Goal: Task Accomplishment & Management: Use online tool/utility

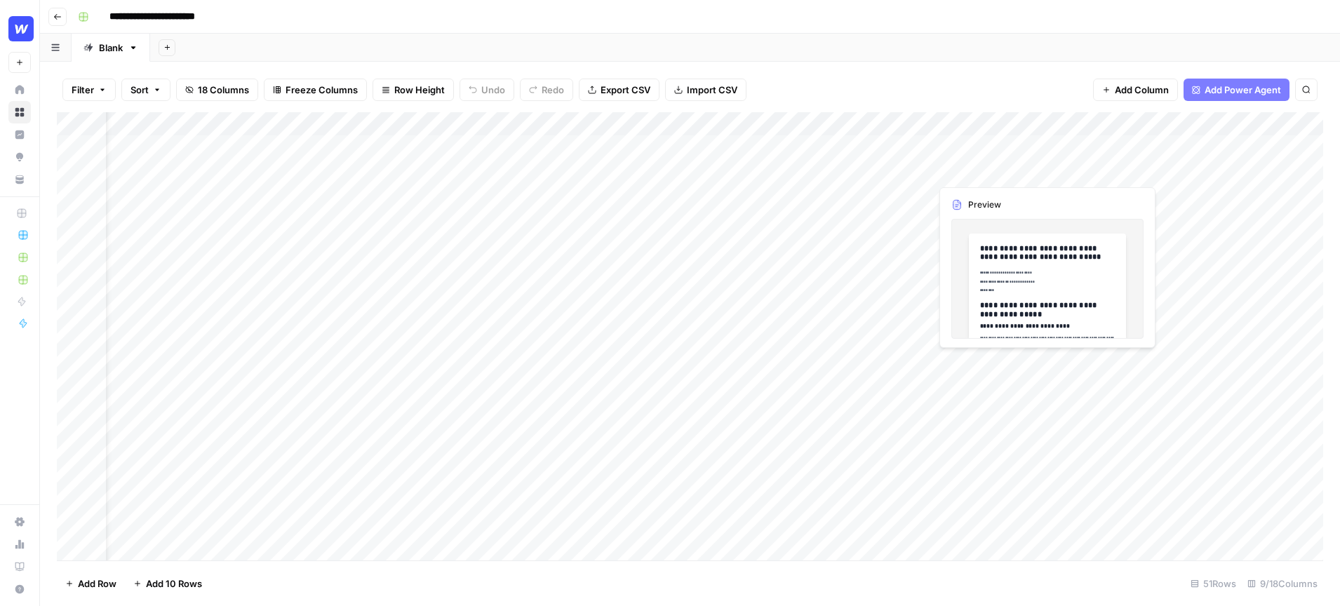
scroll to position [0, 46]
click at [856, 124] on div "Add Column" at bounding box center [690, 336] width 1266 height 448
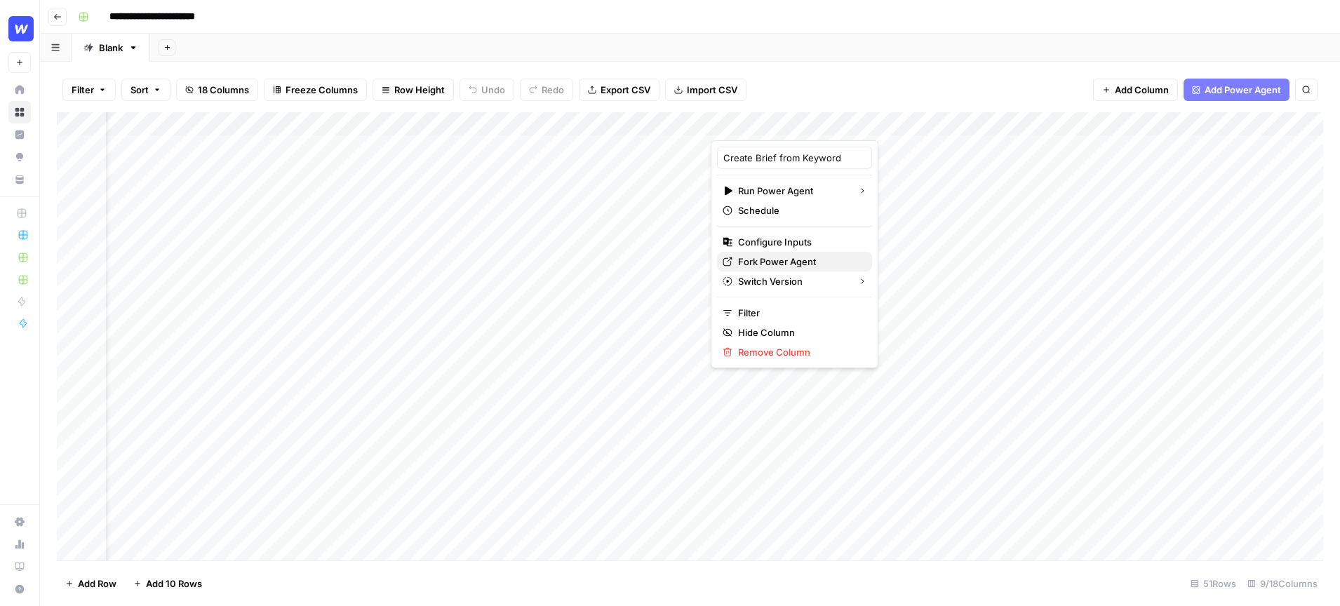
click at [786, 259] on span "Fork Power Agent" at bounding box center [799, 262] width 123 height 14
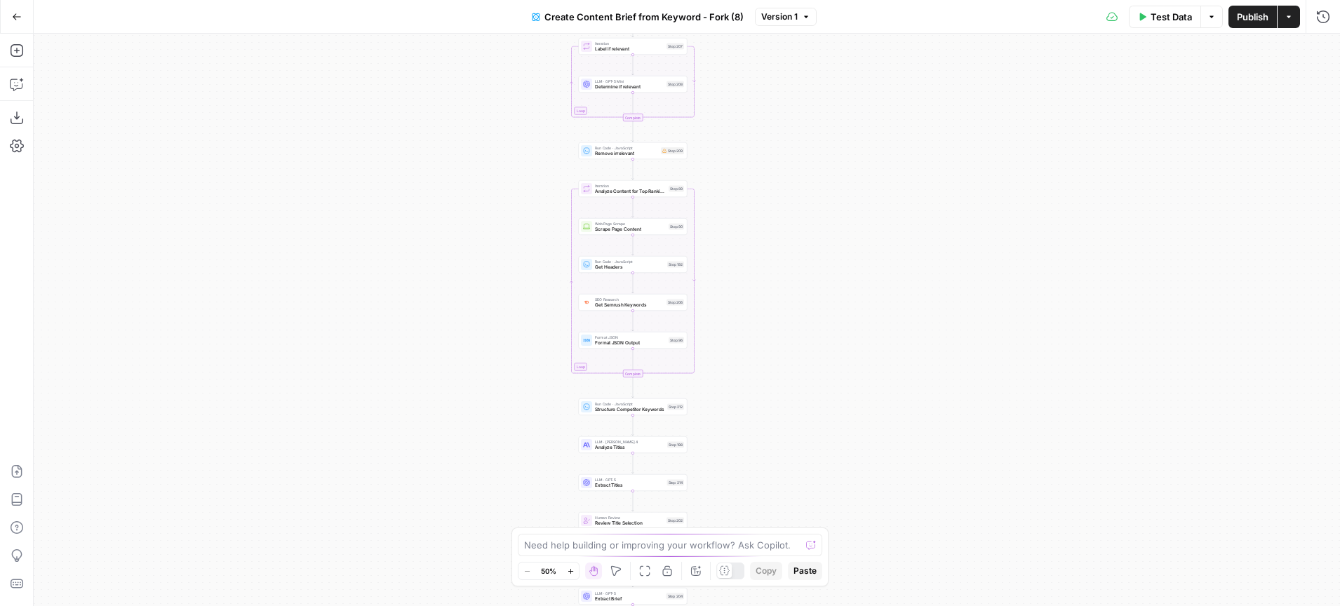
drag, startPoint x: 511, startPoint y: 236, endPoint x: 406, endPoint y: 388, distance: 184.0
click at [407, 387] on div "Workflow Input Settings Inputs Google Search Perform Google Search Step 51 Loop…" at bounding box center [687, 320] width 1306 height 572
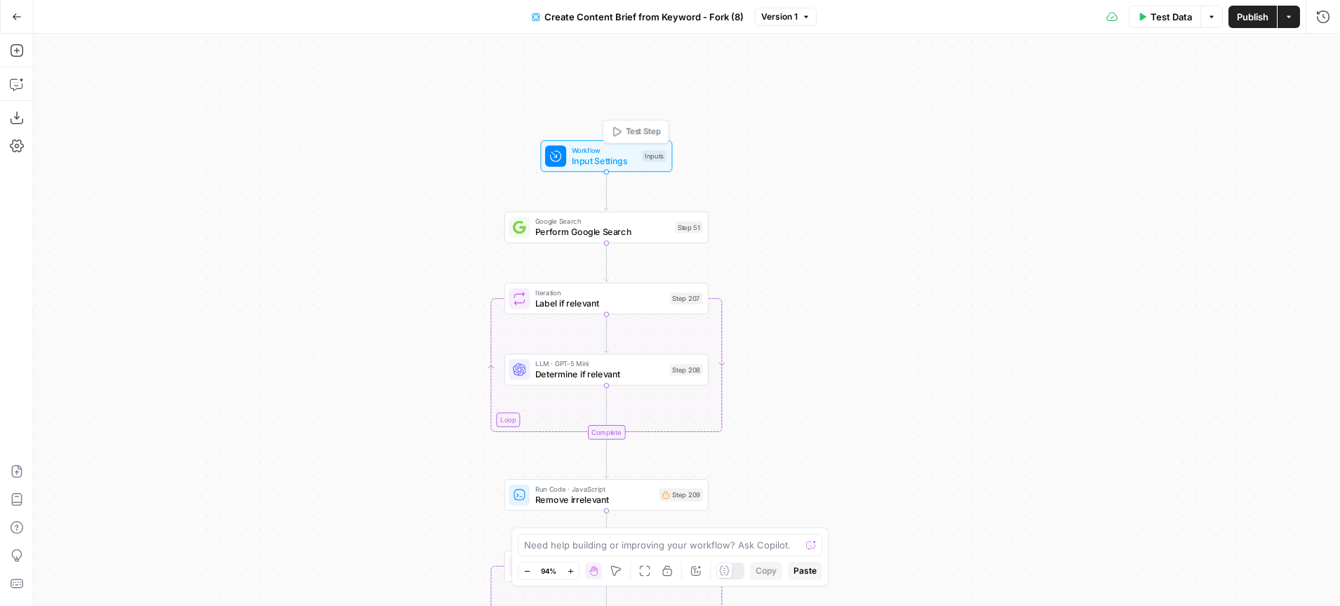
click at [595, 164] on span "Input Settings" at bounding box center [604, 160] width 65 height 13
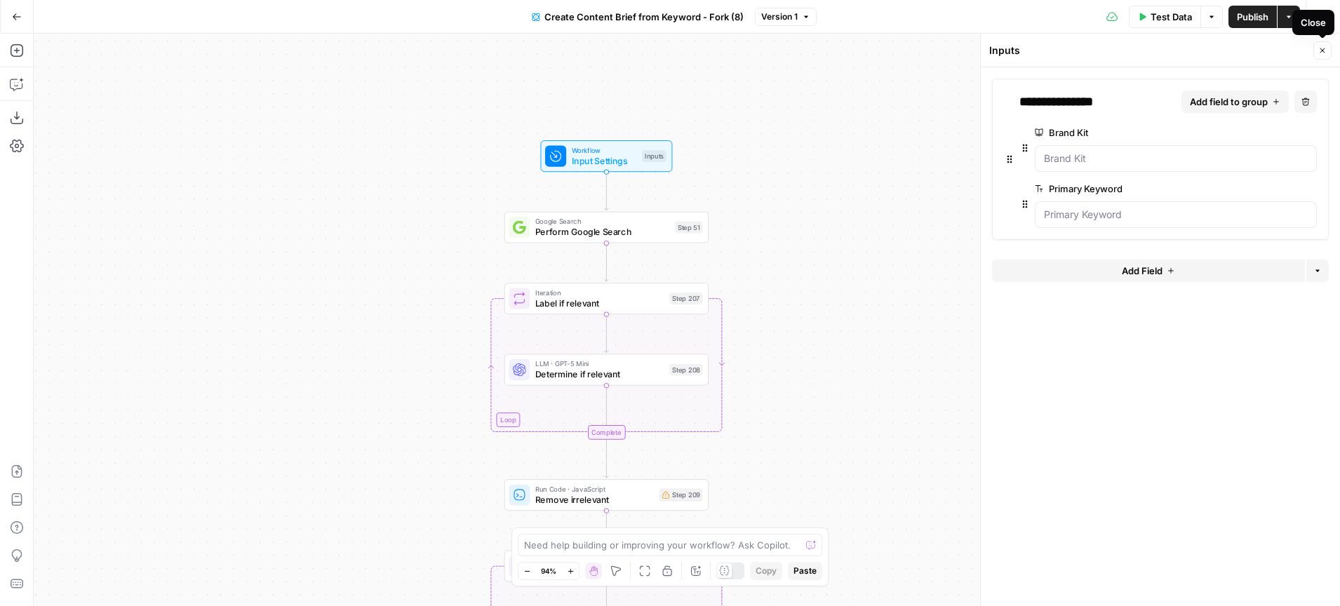
click at [1323, 53] on icon "button" at bounding box center [1322, 50] width 8 height 8
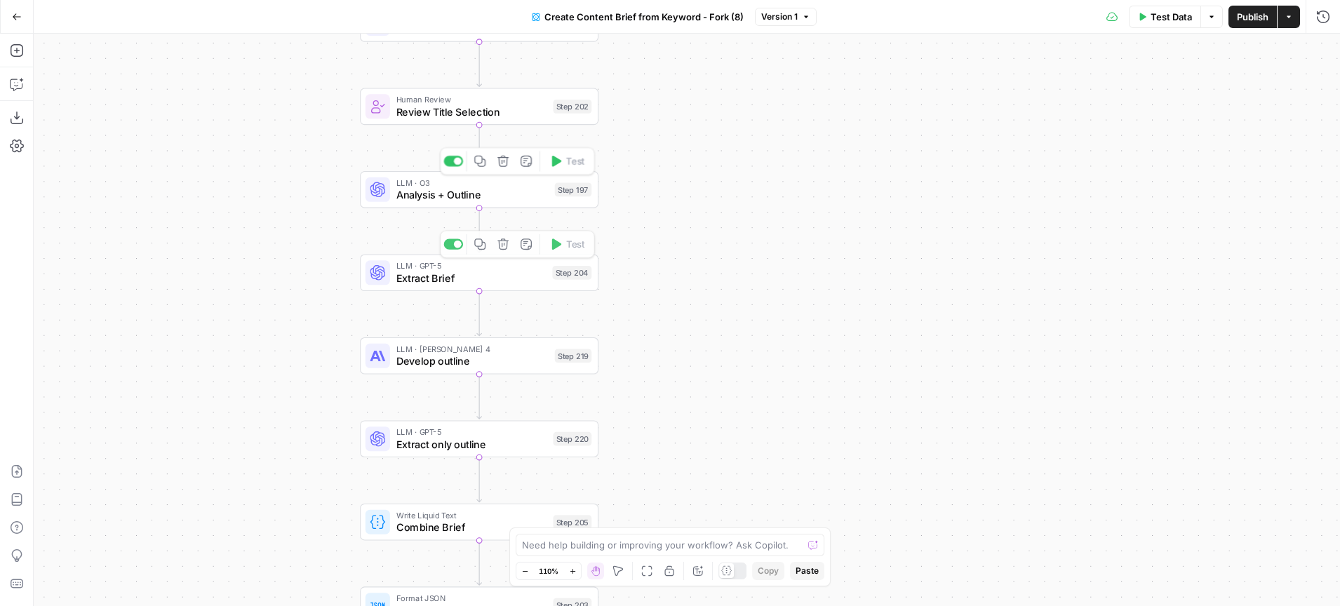
click at [461, 202] on span "Analysis + Outline" at bounding box center [472, 194] width 152 height 15
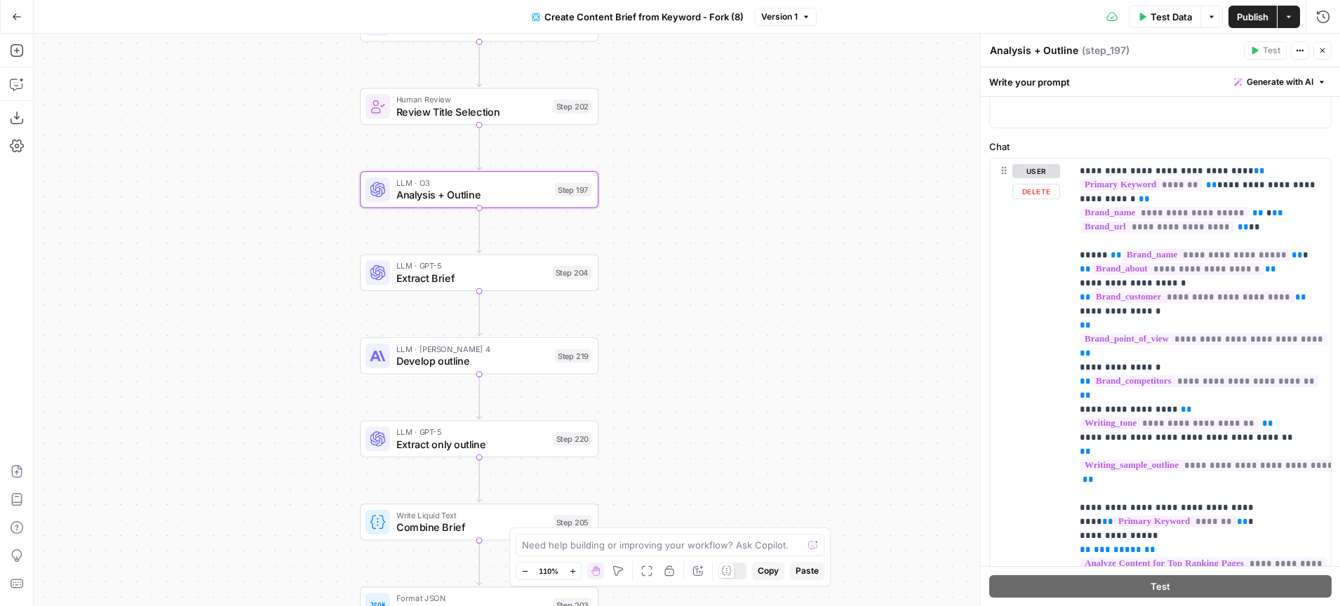
scroll to position [152, 0]
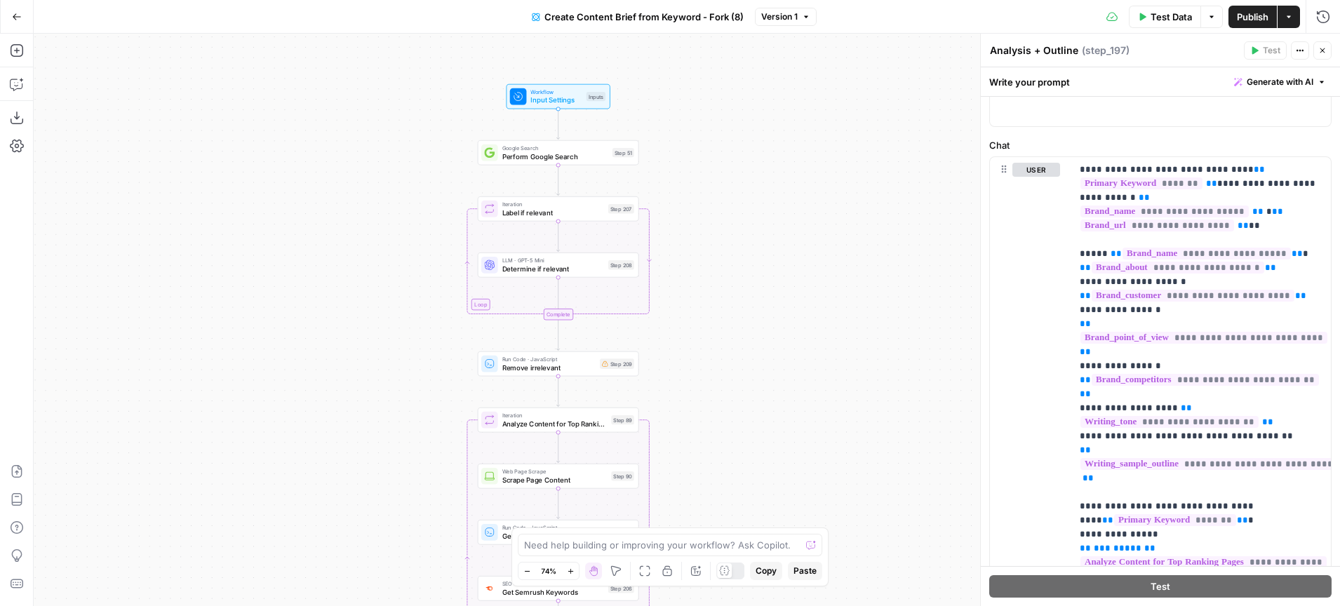
click at [1324, 54] on icon "button" at bounding box center [1322, 50] width 8 height 8
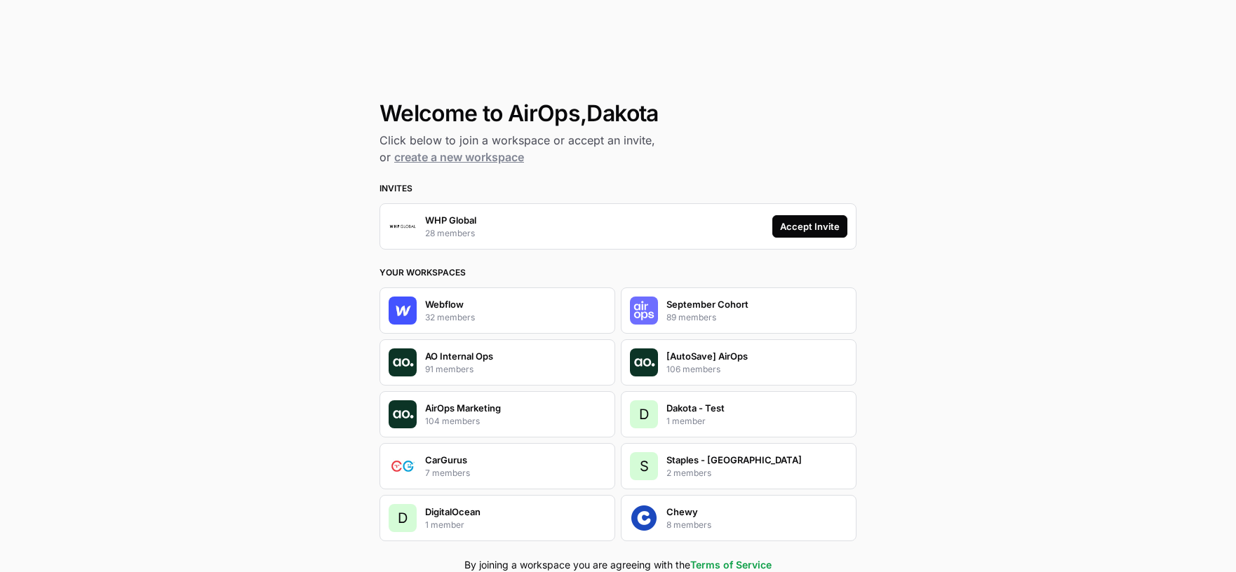
scroll to position [48, 0]
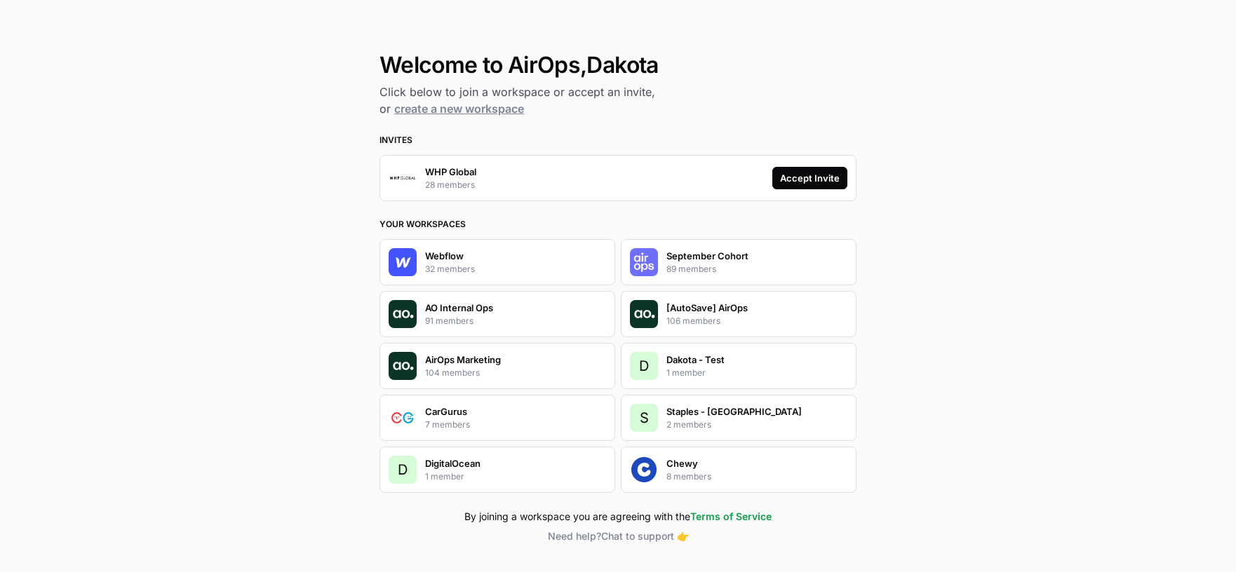
click at [819, 184] on div "Accept Invite" at bounding box center [810, 178] width 60 height 14
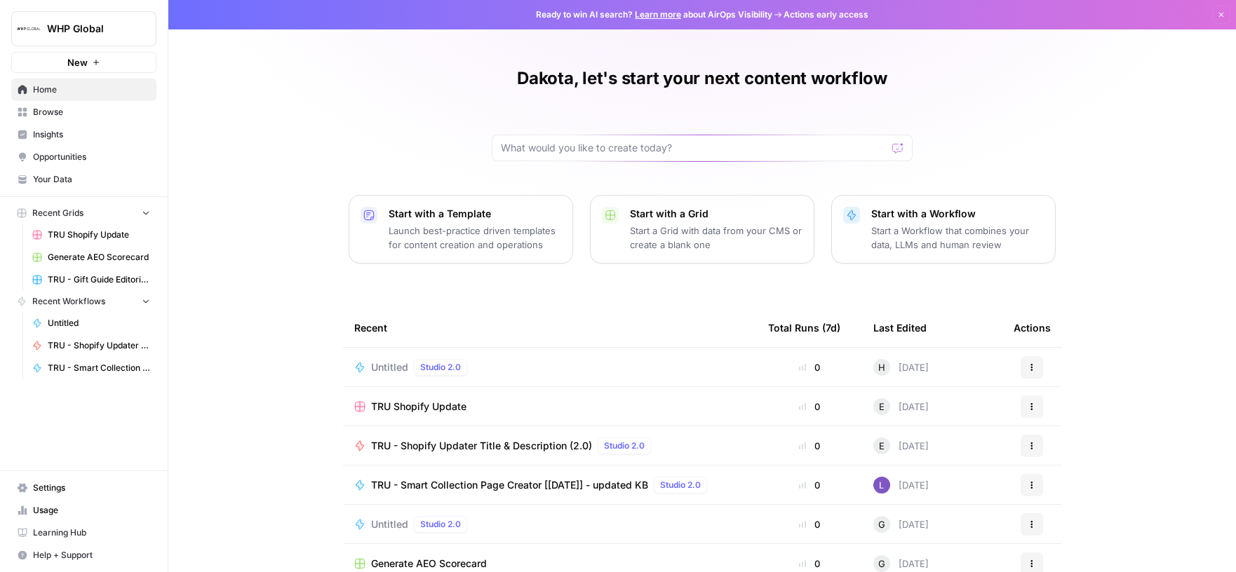
click at [66, 119] on link "Browse" at bounding box center [83, 112] width 145 height 22
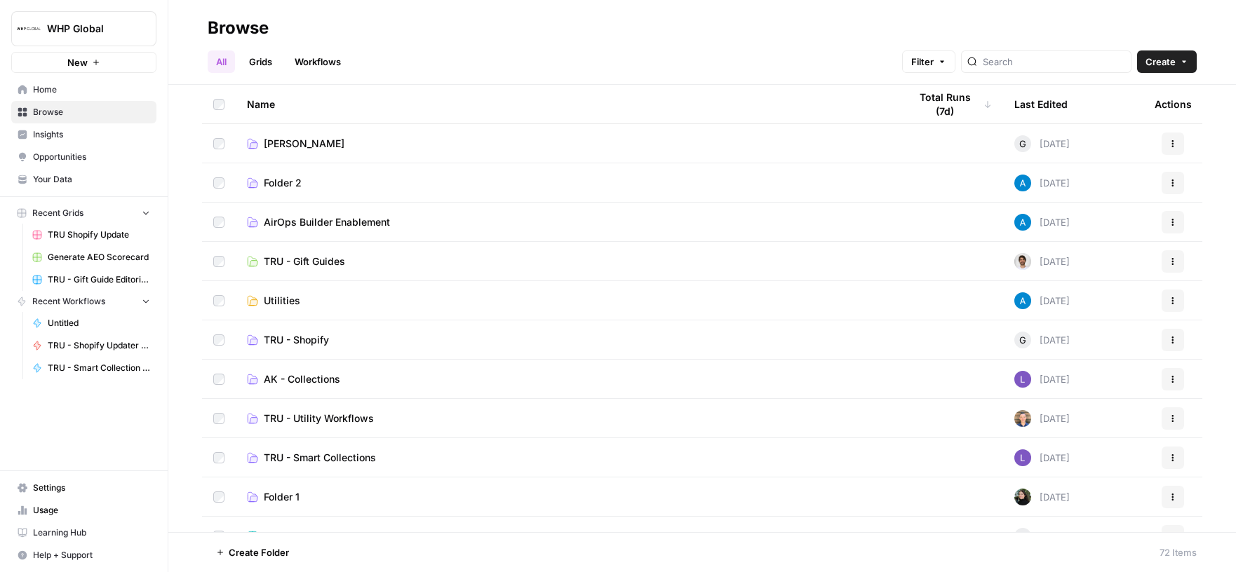
click at [262, 67] on link "Grids" at bounding box center [261, 61] width 40 height 22
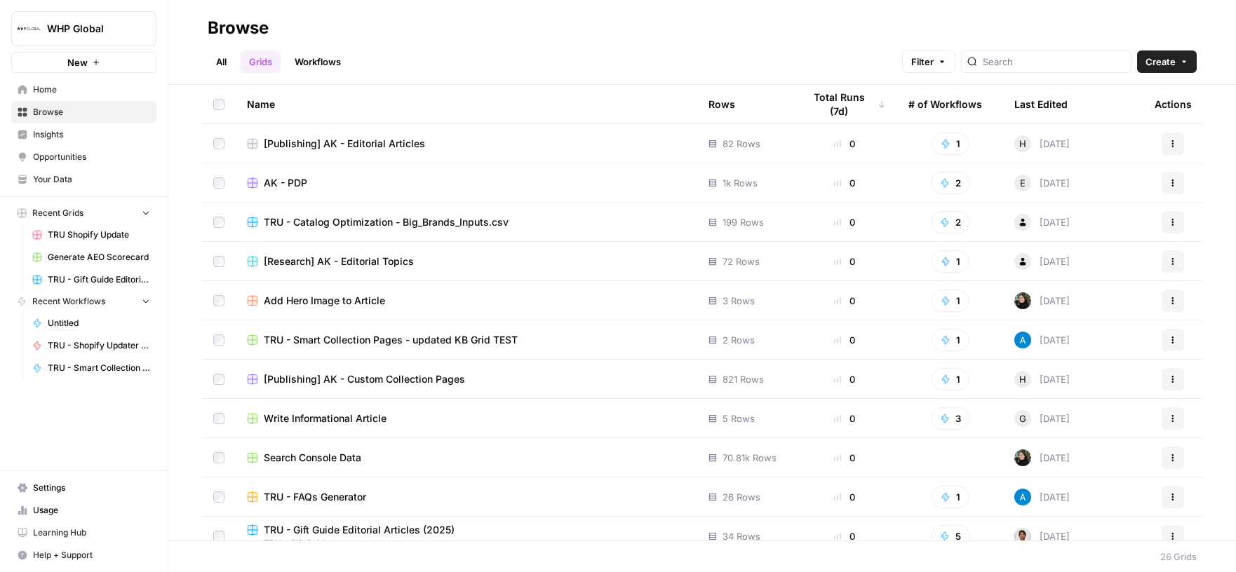
scroll to position [276, 0]
click at [384, 341] on span "TRU - Smart Collection Pages - updated KB Grid TEST" at bounding box center [391, 339] width 254 height 14
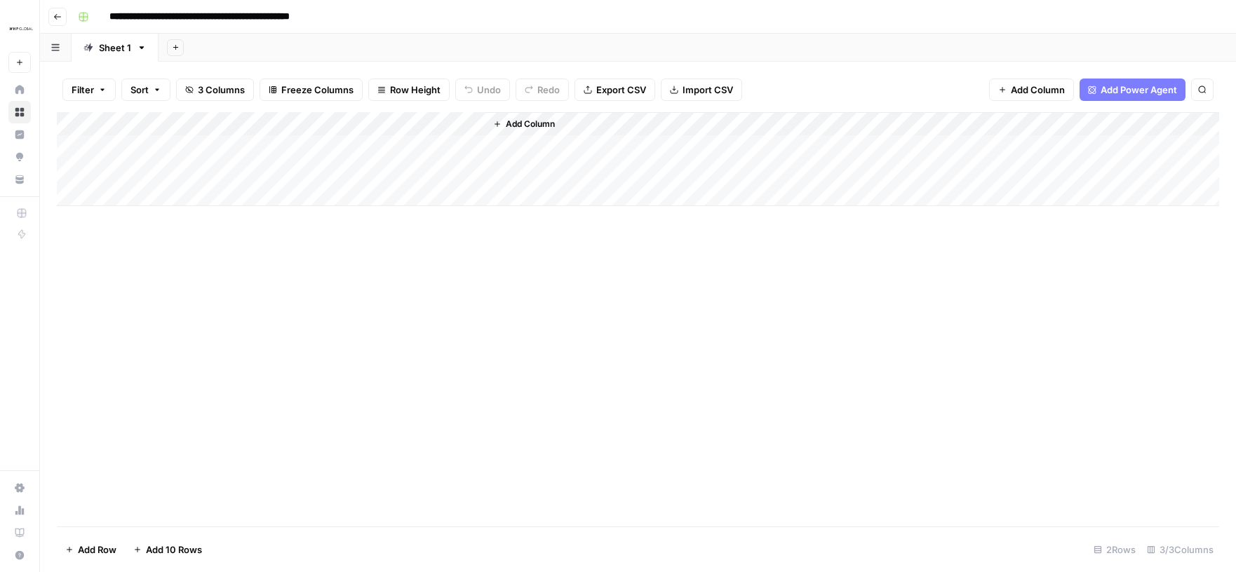
click at [457, 126] on div "Add Column" at bounding box center [638, 159] width 1162 height 94
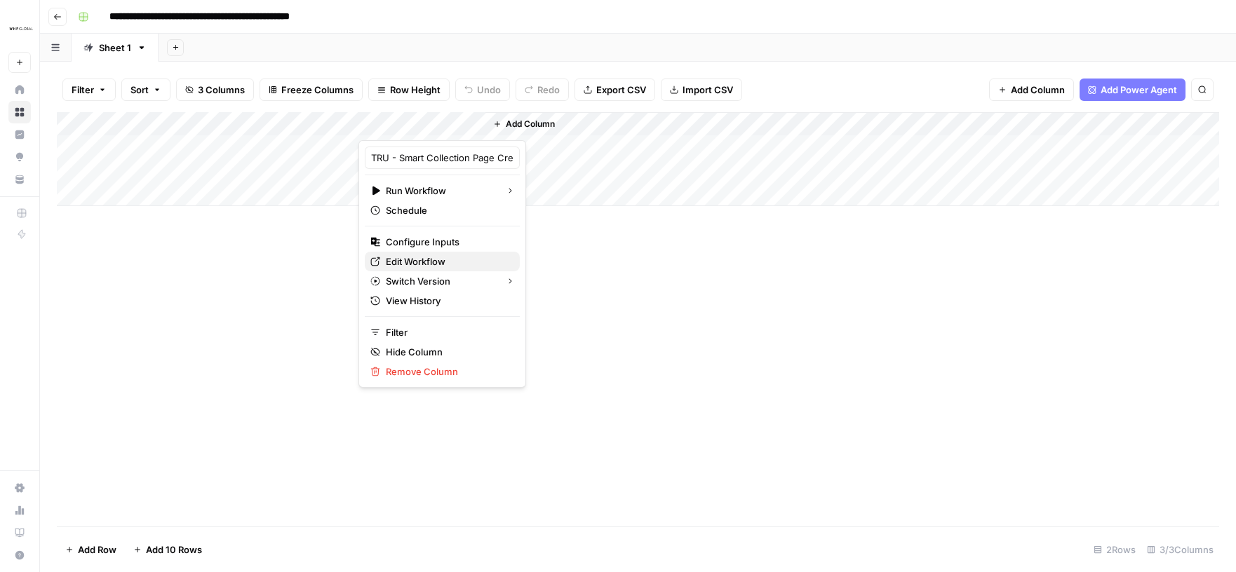
click at [432, 264] on span "Edit Workflow" at bounding box center [447, 262] width 123 height 14
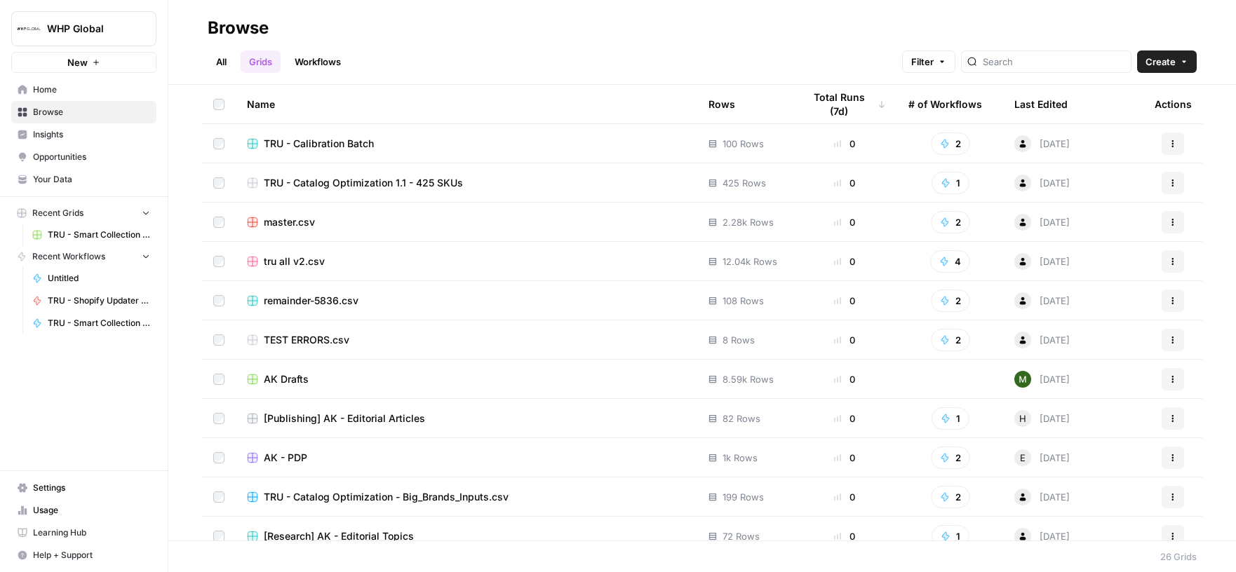
click at [323, 68] on link "Workflows" at bounding box center [317, 61] width 63 height 22
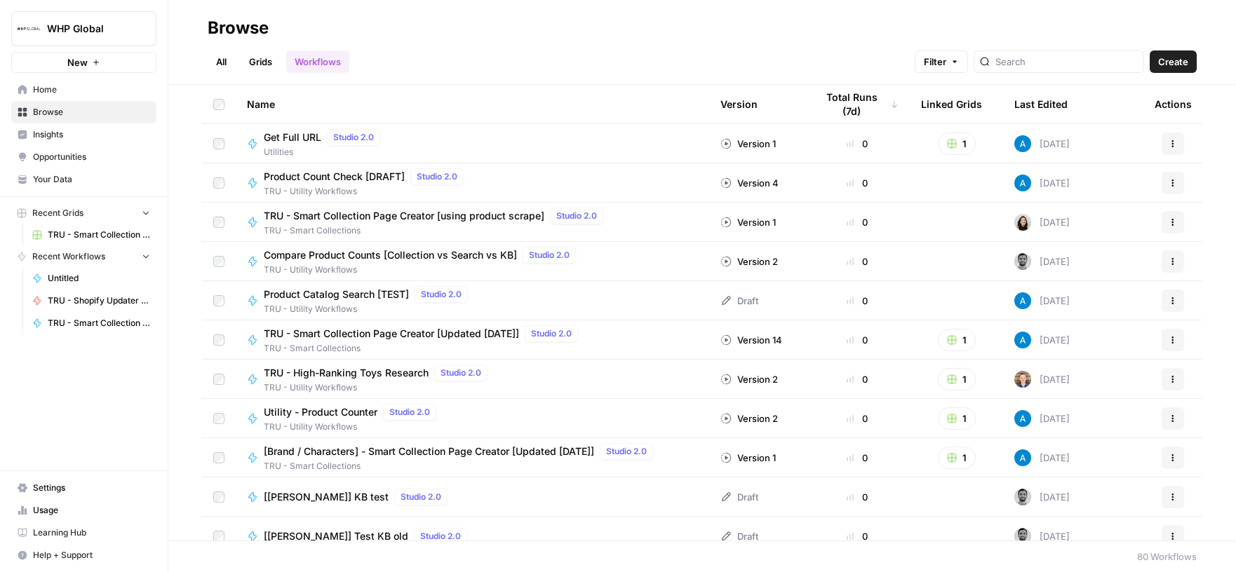
click at [261, 57] on link "Grids" at bounding box center [261, 61] width 40 height 22
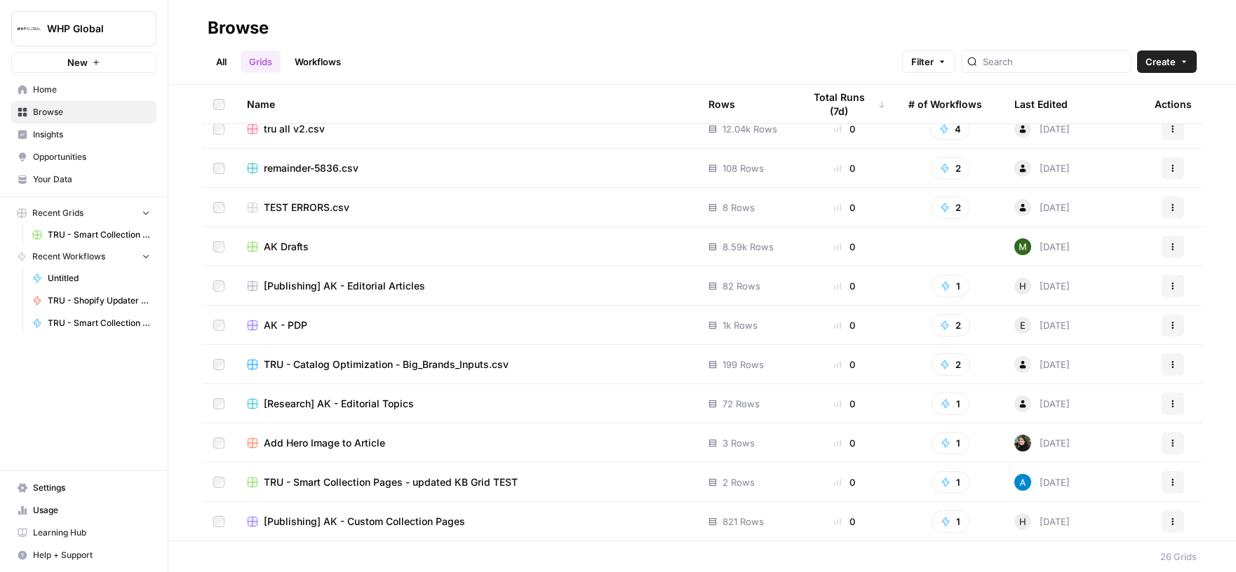
scroll to position [128, 0]
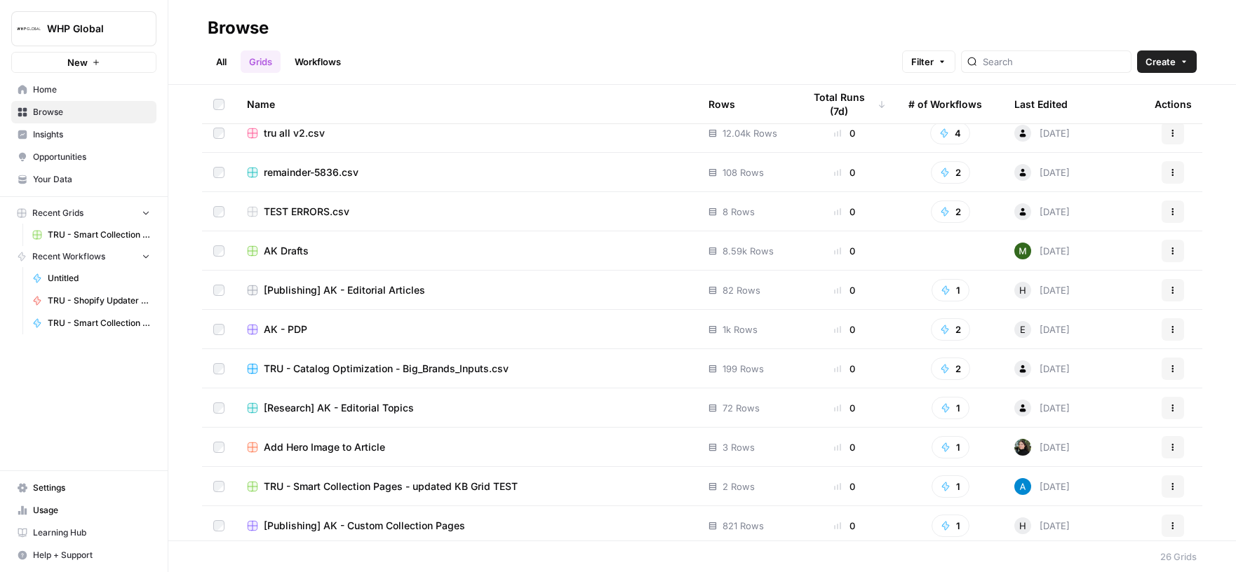
click at [400, 365] on span "TRU - Catalog Optimization - Big_Brands_Inputs.csv" at bounding box center [386, 369] width 245 height 14
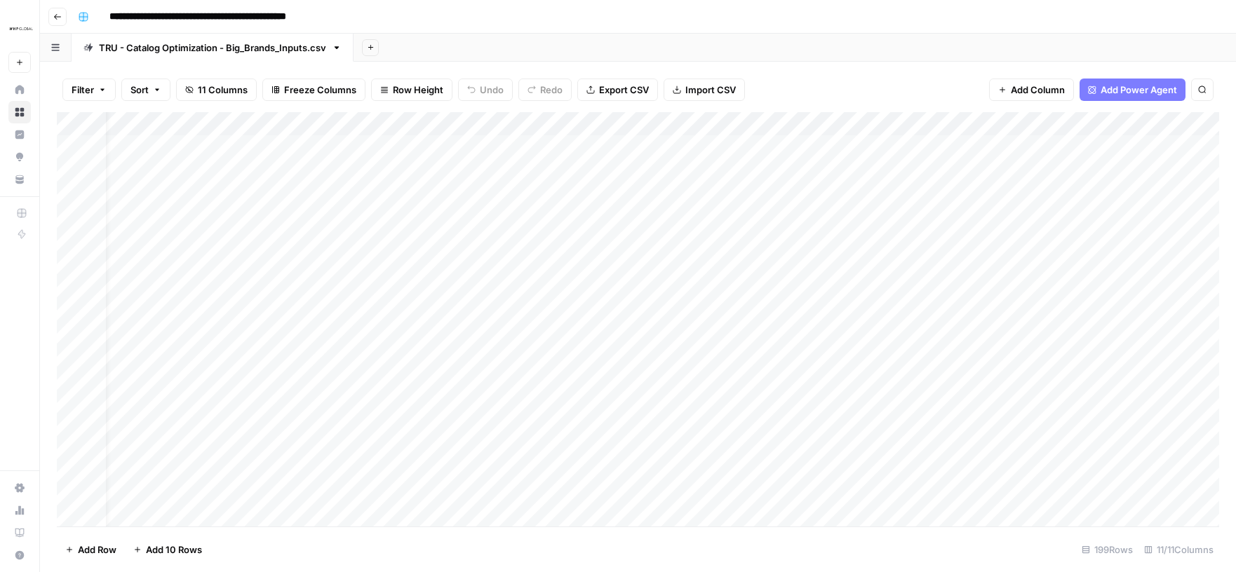
scroll to position [0, 29]
click at [562, 151] on div "Add Column" at bounding box center [638, 319] width 1162 height 414
click at [477, 123] on div "Add Column" at bounding box center [638, 319] width 1162 height 414
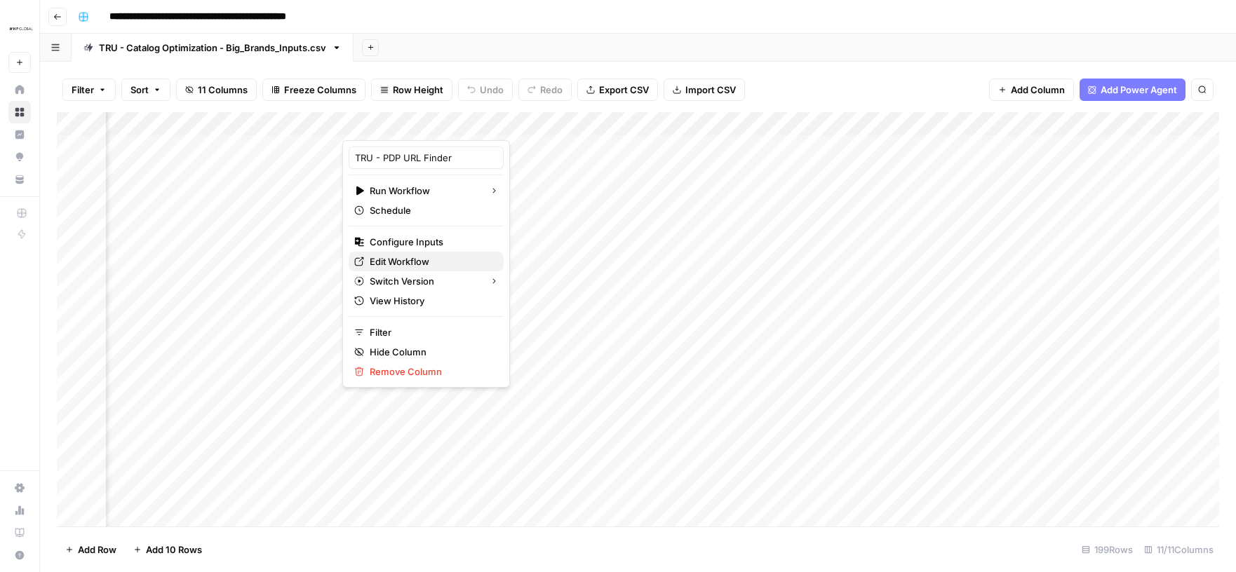
click at [417, 263] on span "Edit Workflow" at bounding box center [431, 262] width 123 height 14
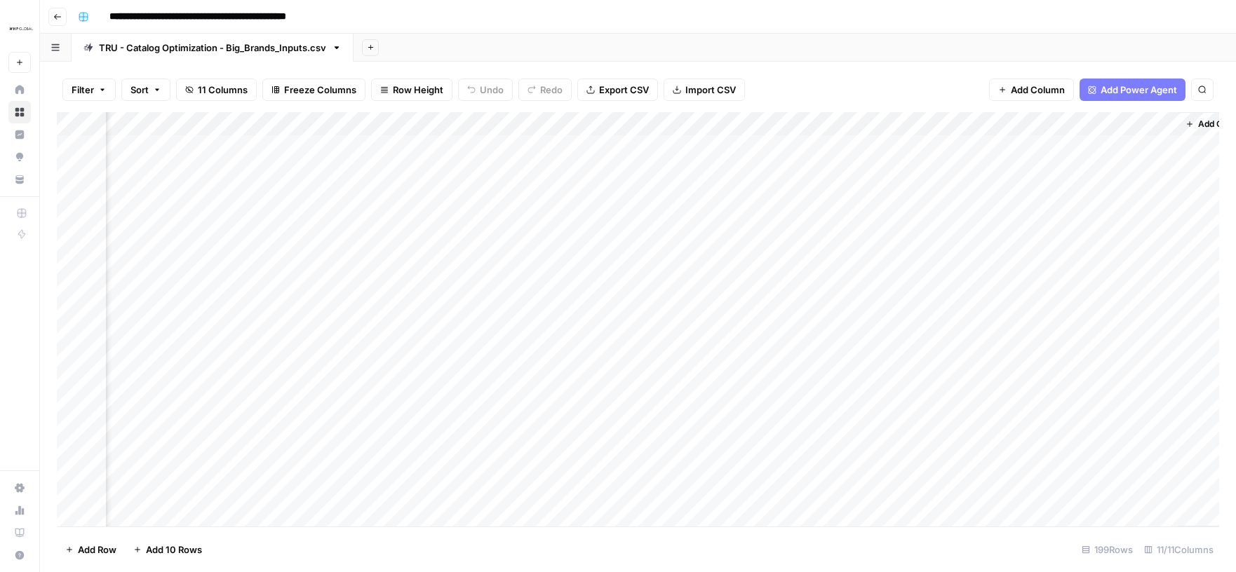
scroll to position [0, 710]
click at [648, 148] on div "Add Column" at bounding box center [638, 319] width 1162 height 414
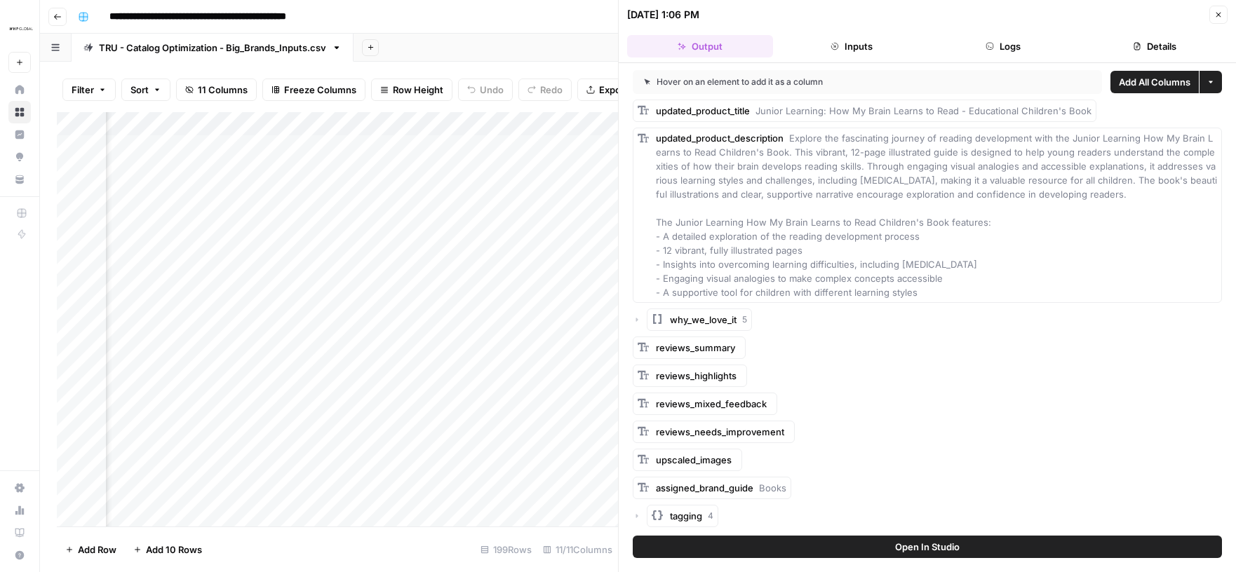
click at [1213, 17] on button "Close" at bounding box center [1218, 15] width 18 height 18
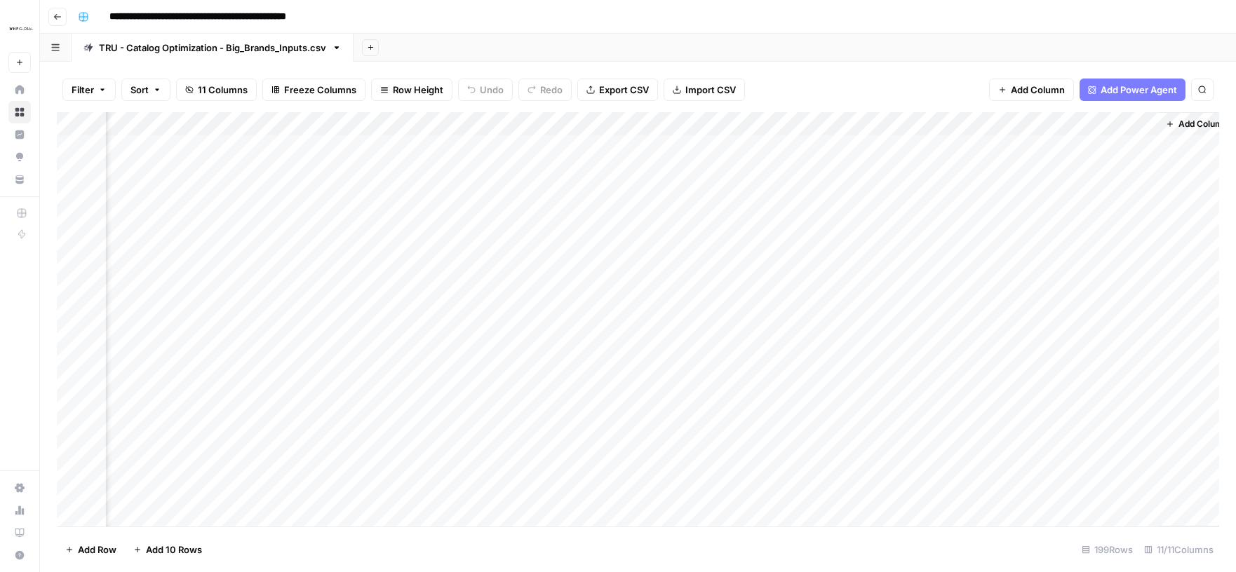
scroll to position [0, 710]
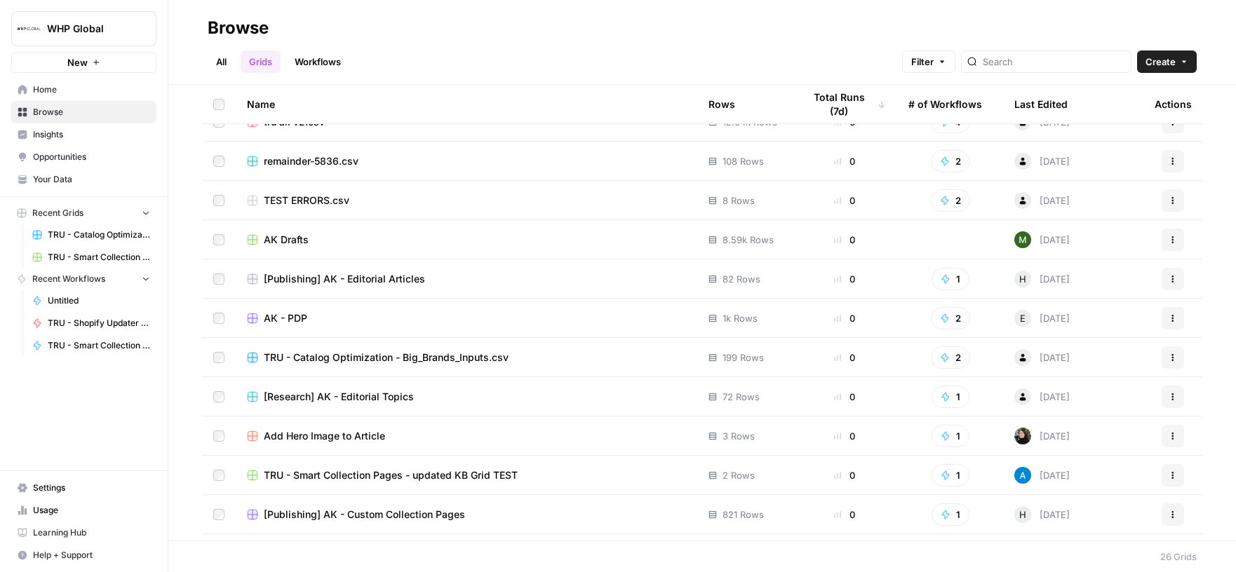
scroll to position [140, 0]
click at [277, 313] on span "AK - PDP" at bounding box center [285, 318] width 43 height 14
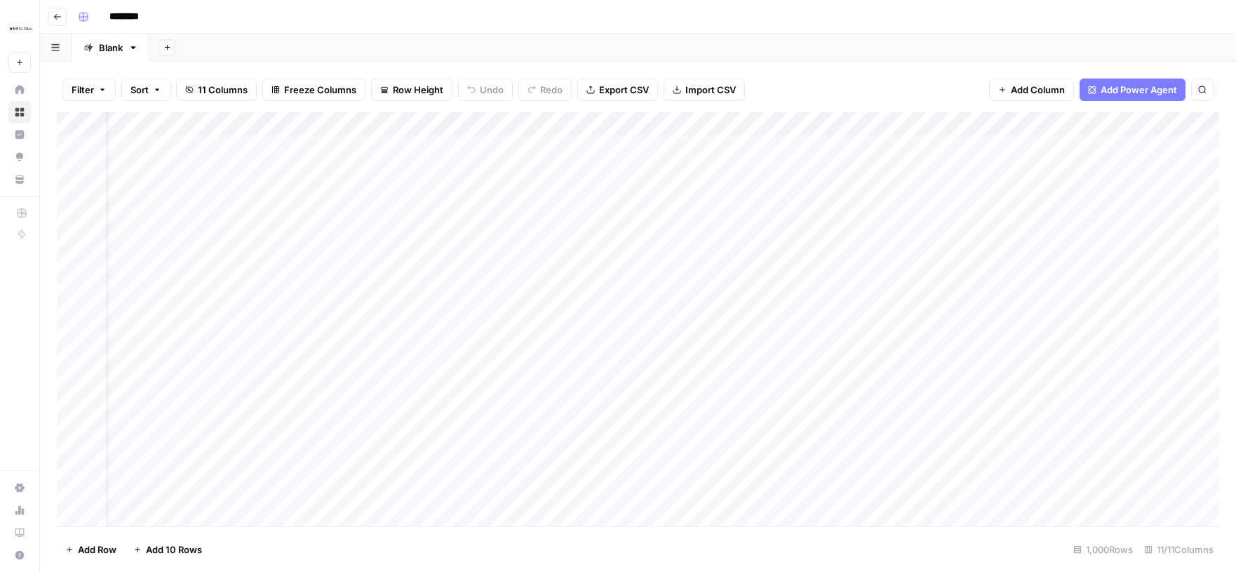
scroll to position [0, 45]
click at [405, 144] on div "Add Column" at bounding box center [638, 319] width 1162 height 414
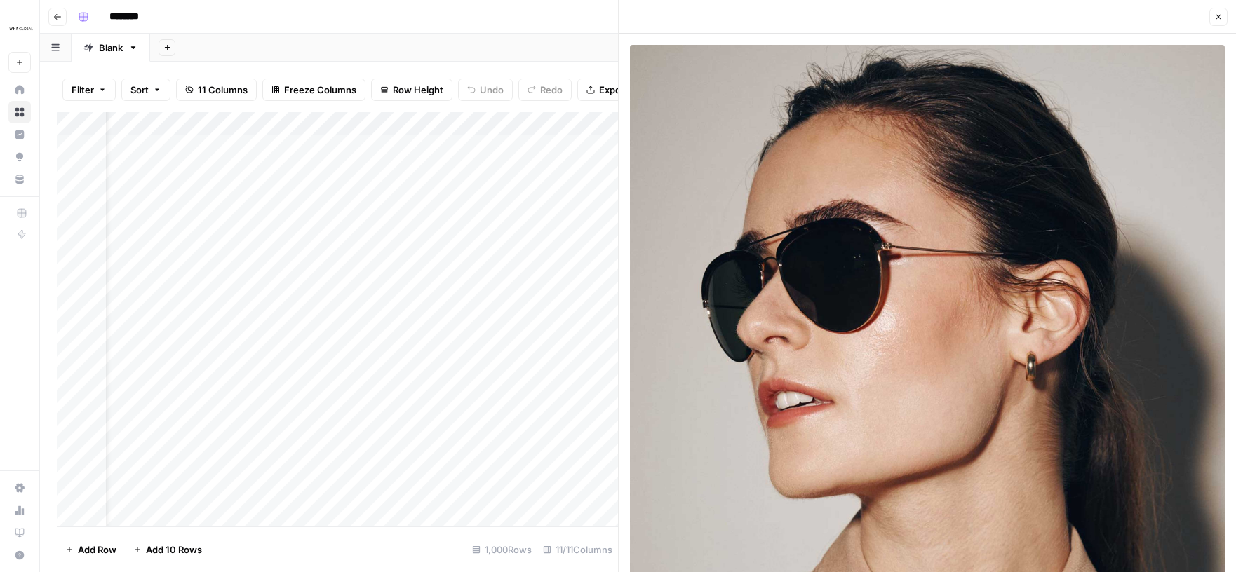
click at [1220, 18] on icon "button" at bounding box center [1218, 17] width 8 height 8
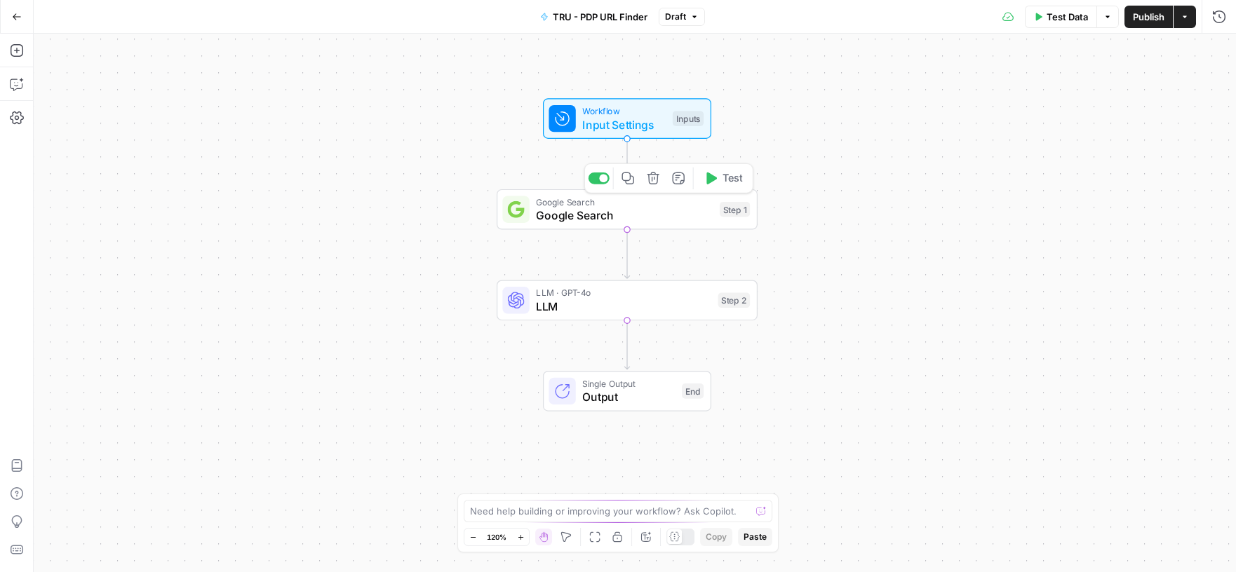
click at [630, 215] on span "Google Search" at bounding box center [624, 215] width 177 height 17
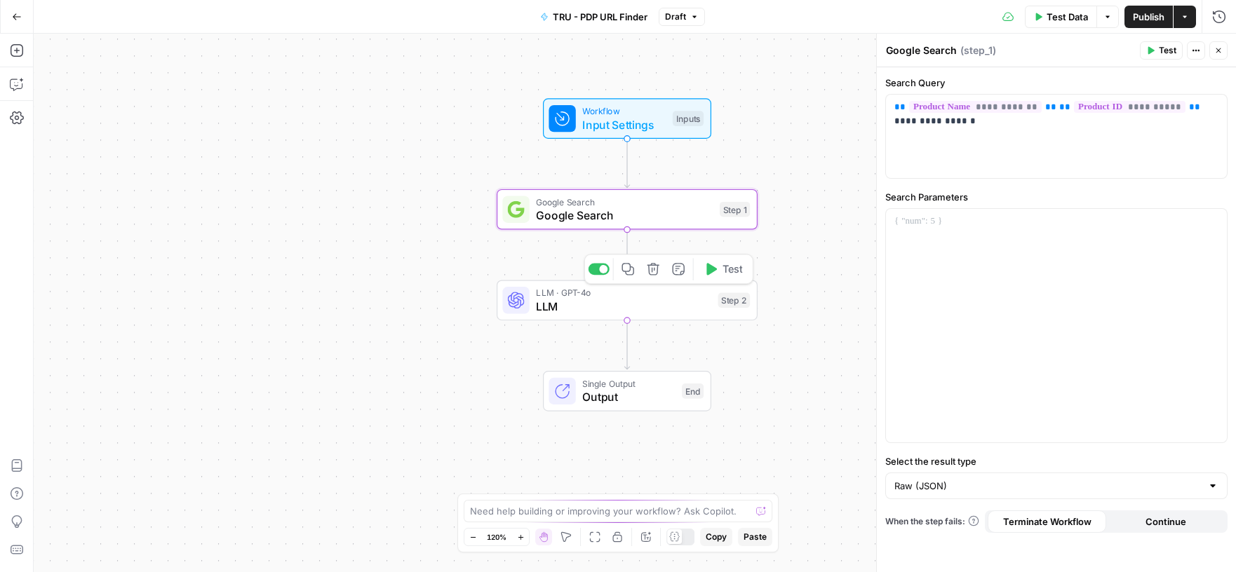
click at [618, 298] on span "LLM" at bounding box center [623, 306] width 175 height 17
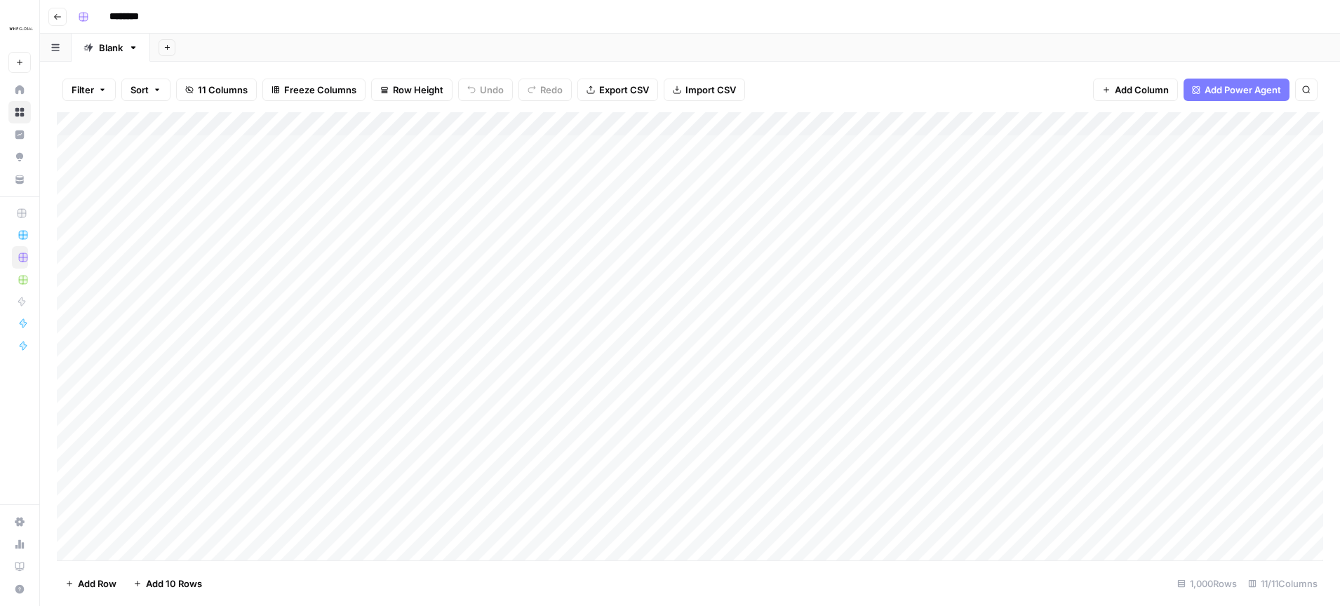
click at [754, 56] on div "Add Sheet" at bounding box center [744, 48] width 1189 height 28
click at [952, 154] on div "Add Column" at bounding box center [690, 336] width 1266 height 448
click at [1181, 144] on div "Add Column" at bounding box center [690, 336] width 1266 height 448
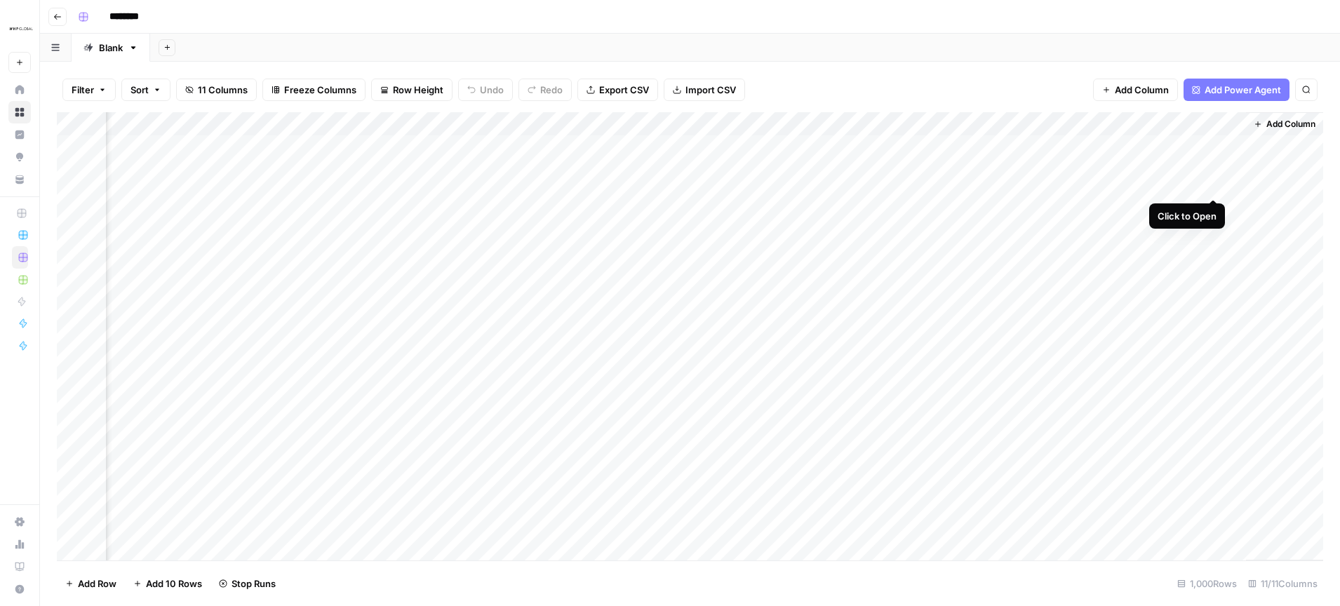
click at [1213, 145] on div "Add Column" at bounding box center [690, 336] width 1266 height 448
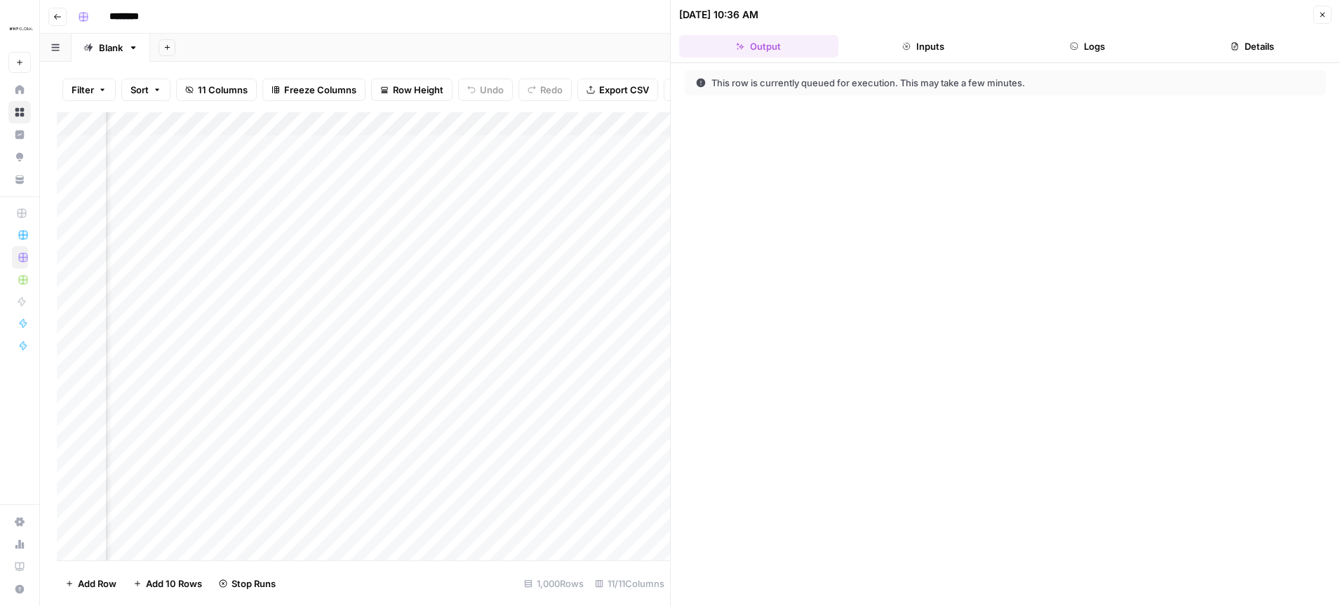
click at [1320, 14] on icon "button" at bounding box center [1322, 15] width 8 height 8
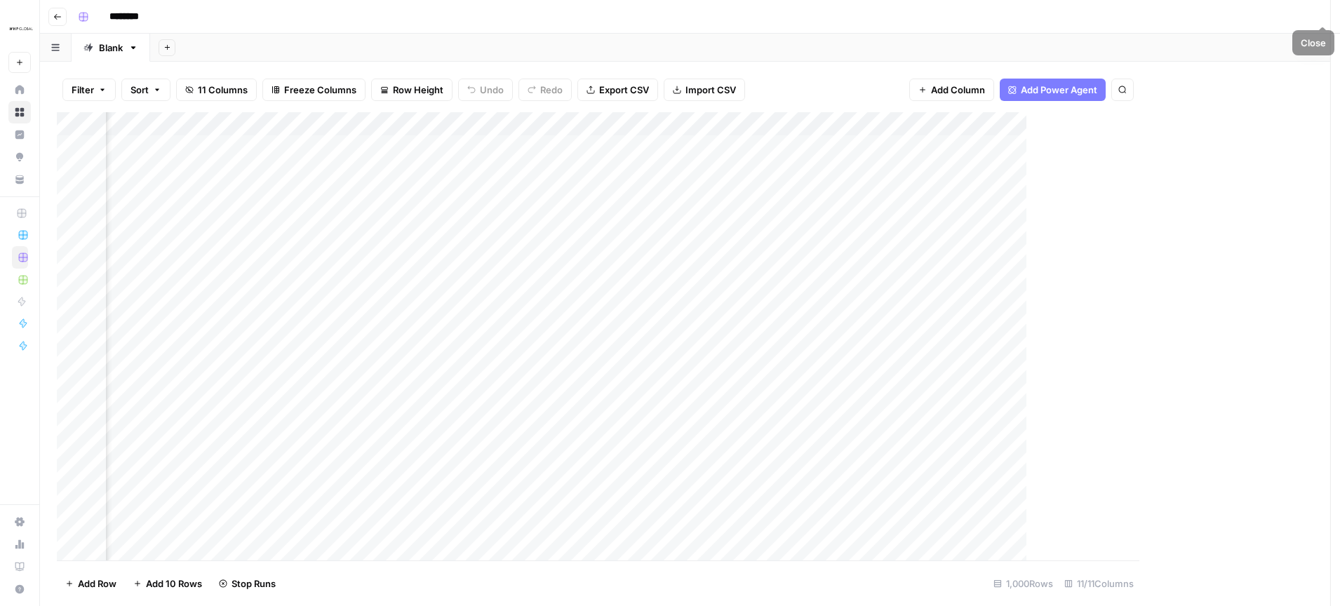
scroll to position [0, 236]
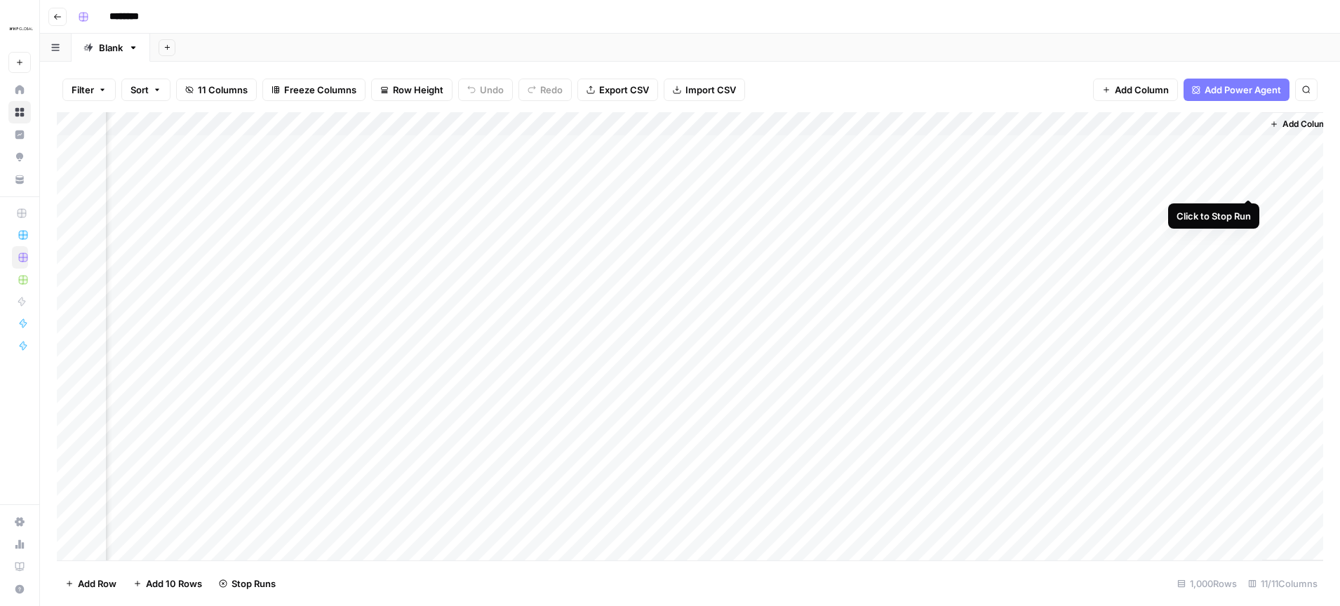
click at [1248, 147] on div "Add Column" at bounding box center [690, 336] width 1266 height 448
drag, startPoint x: 1260, startPoint y: 124, endPoint x: 1314, endPoint y: 124, distance: 54.0
click at [1314, 124] on div "Add Column" at bounding box center [690, 336] width 1266 height 448
click at [553, 126] on div "Add Column" at bounding box center [690, 336] width 1266 height 448
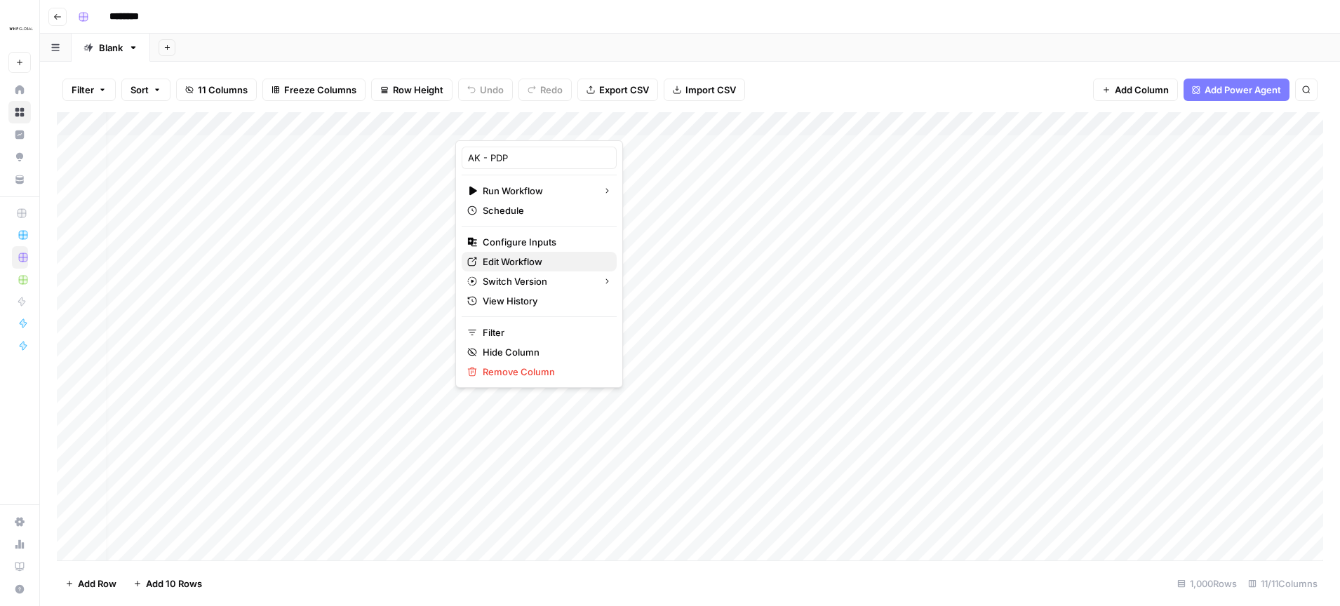
click at [523, 262] on span "Edit Workflow" at bounding box center [544, 262] width 123 height 14
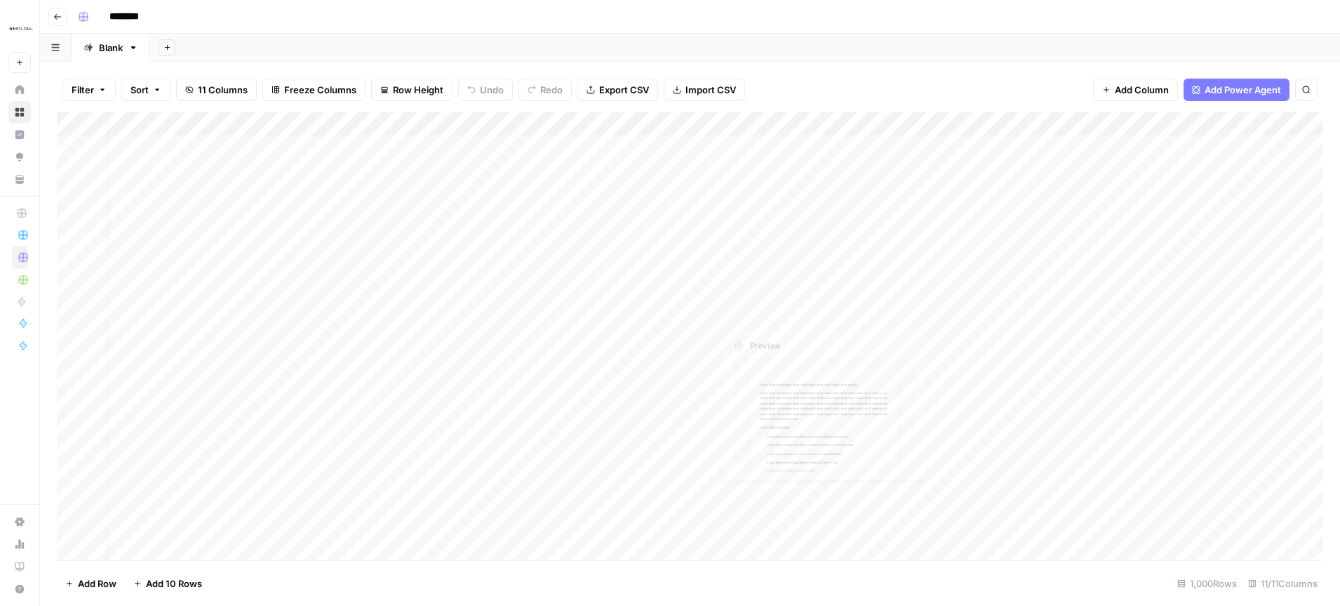
scroll to position [0, 0]
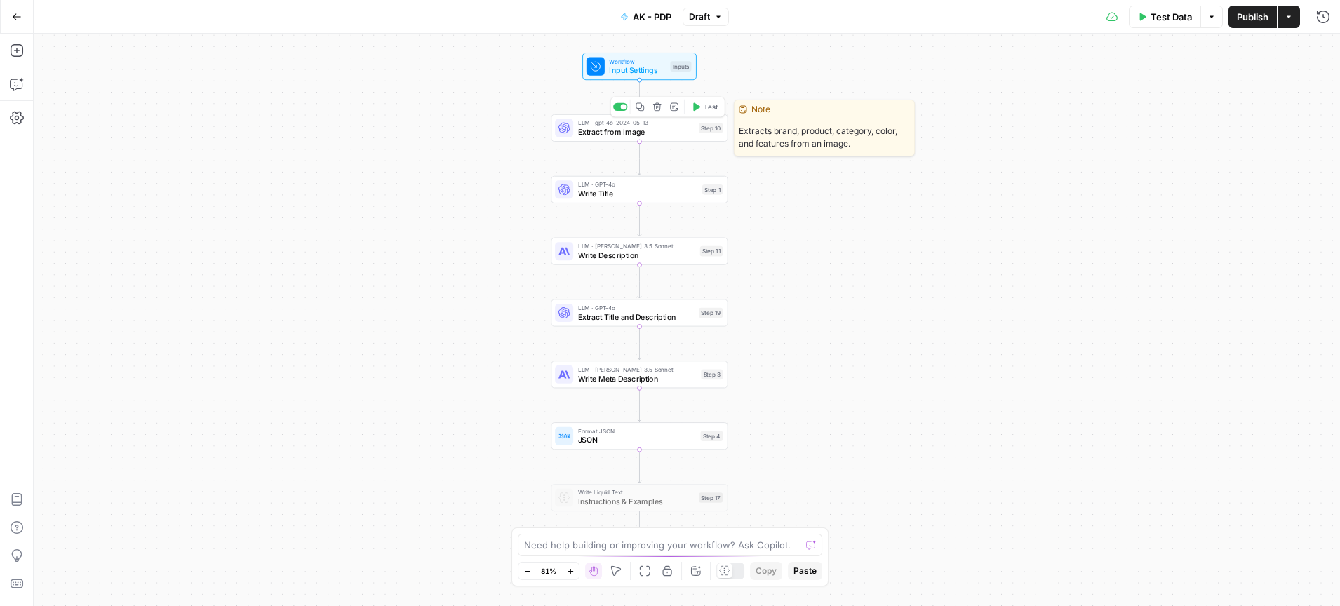
click at [641, 127] on span "Extract from Image" at bounding box center [636, 131] width 116 height 11
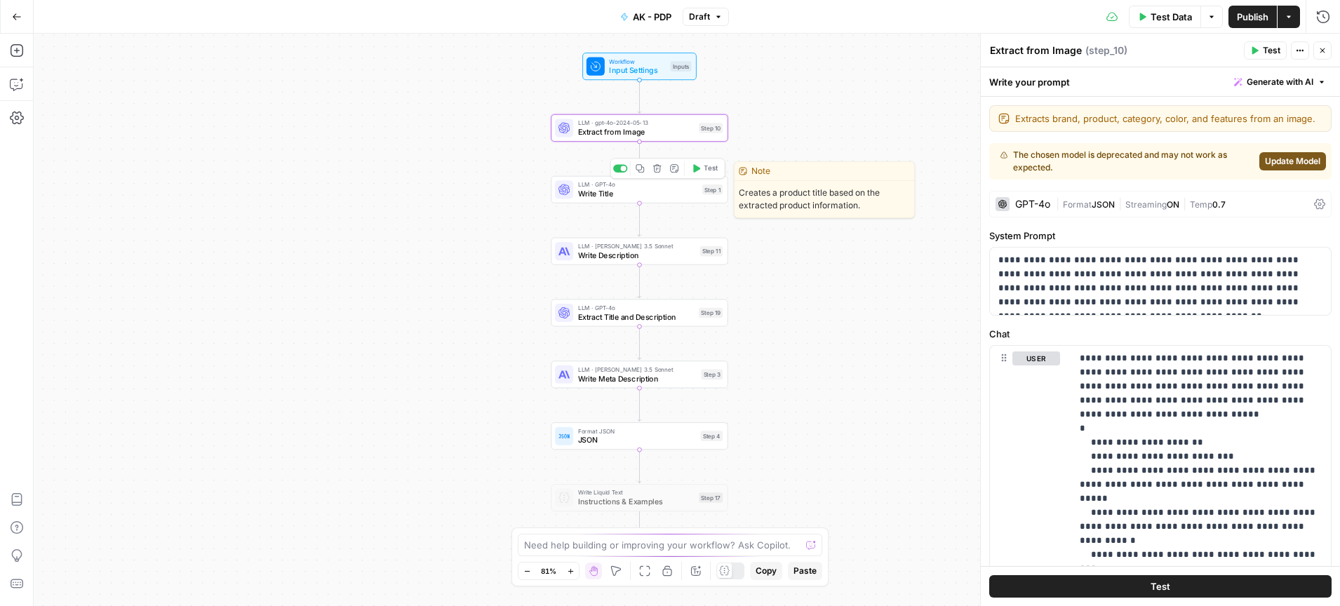
click at [640, 194] on span "Write Title" at bounding box center [638, 193] width 120 height 11
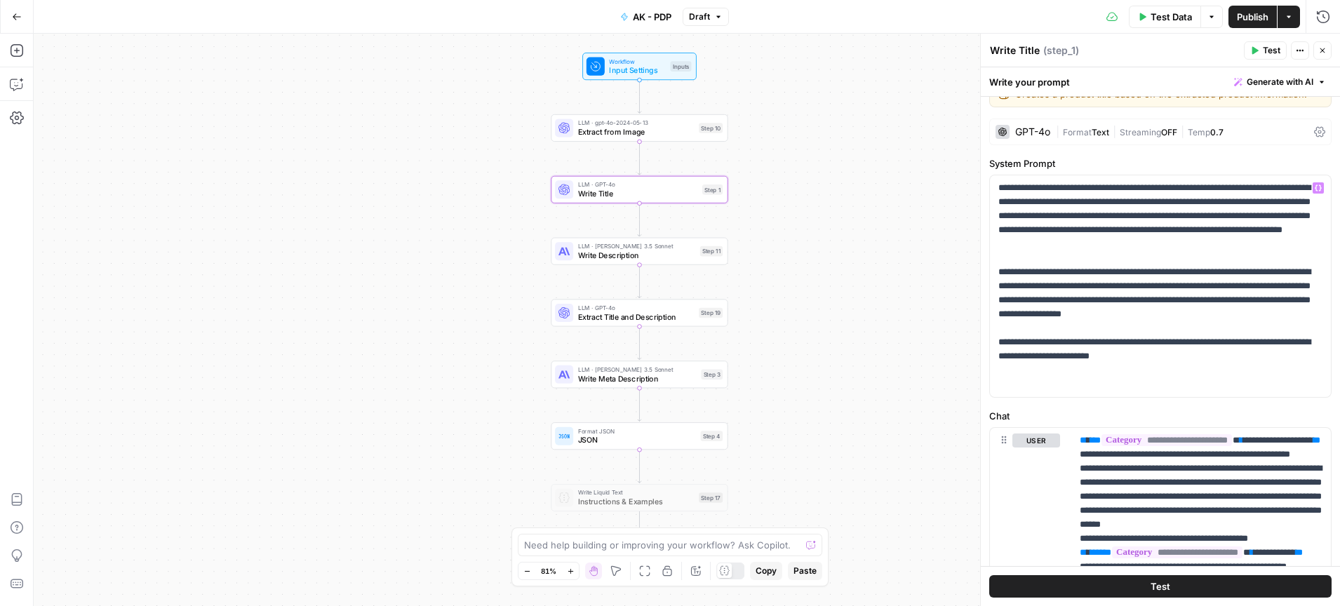
scroll to position [37, 0]
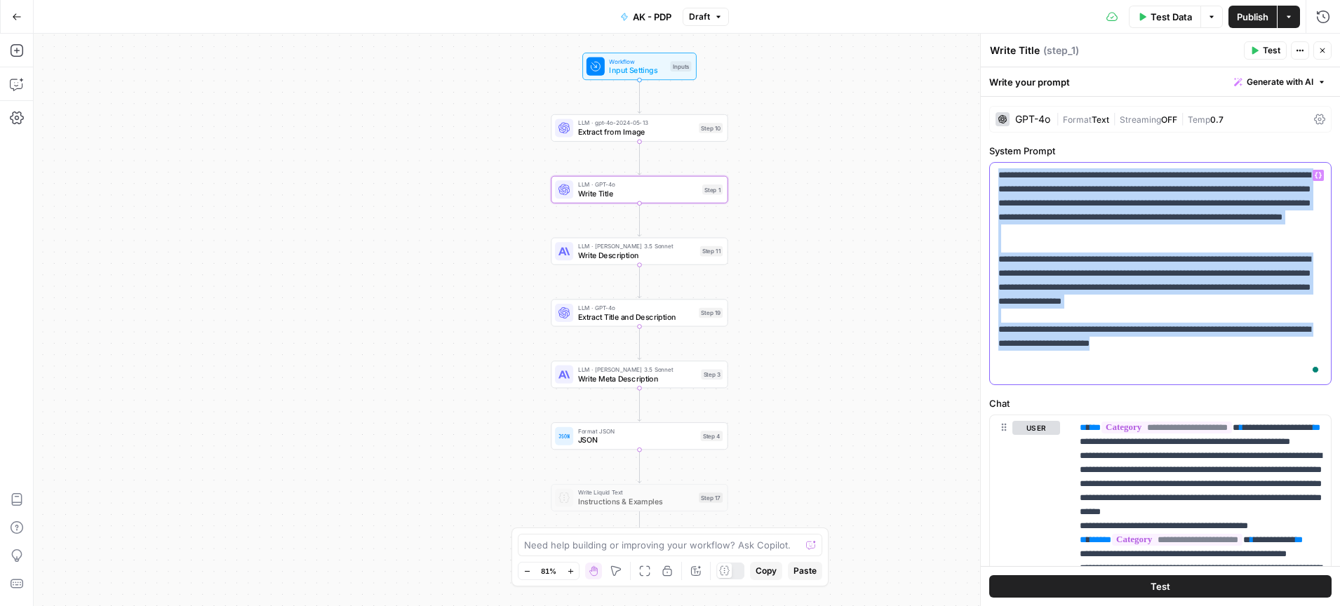
drag, startPoint x: 1186, startPoint y: 371, endPoint x: 981, endPoint y: 159, distance: 294.6
click at [981, 159] on div "**********" at bounding box center [1160, 320] width 360 height 572
click at [637, 262] on div "LLM · [PERSON_NAME] 3.5 Sonnet Write Description Step 11 Copy step Delete step …" at bounding box center [639, 251] width 177 height 27
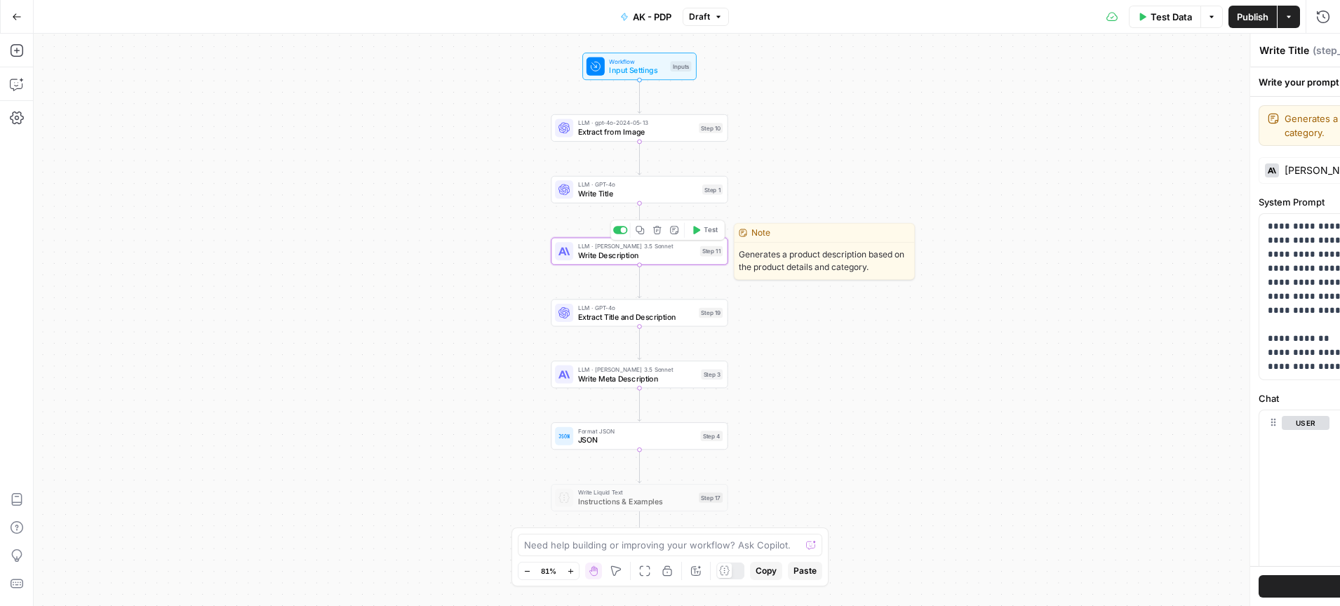
type textarea "Write Description"
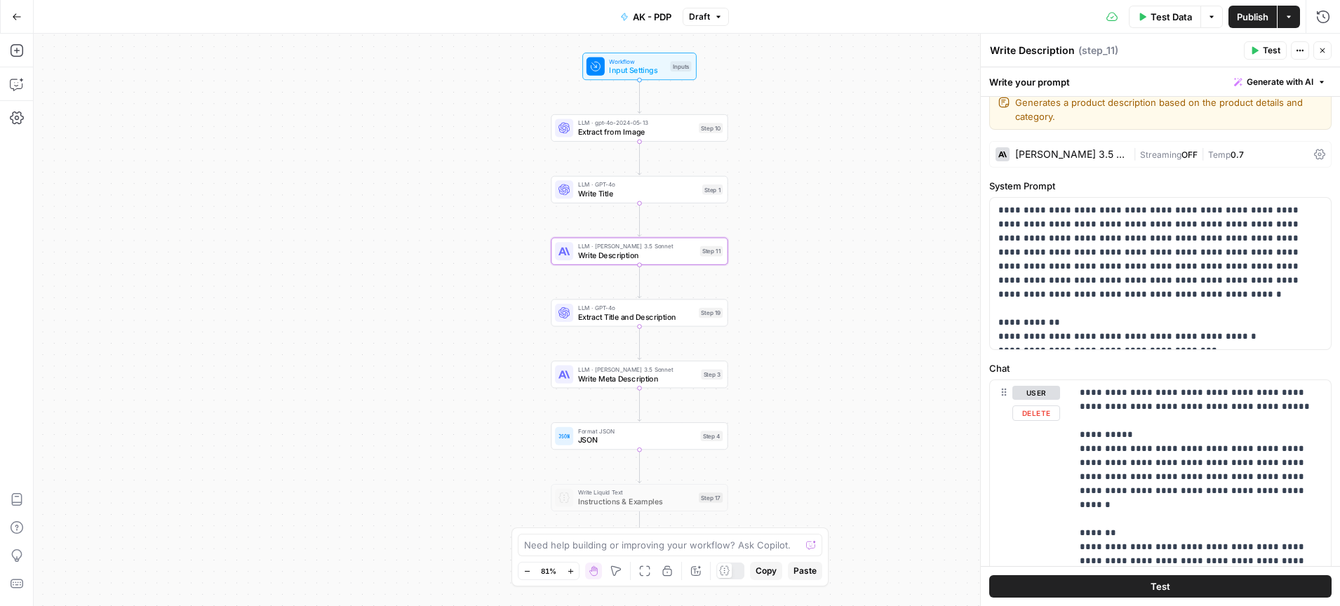
scroll to position [0, 0]
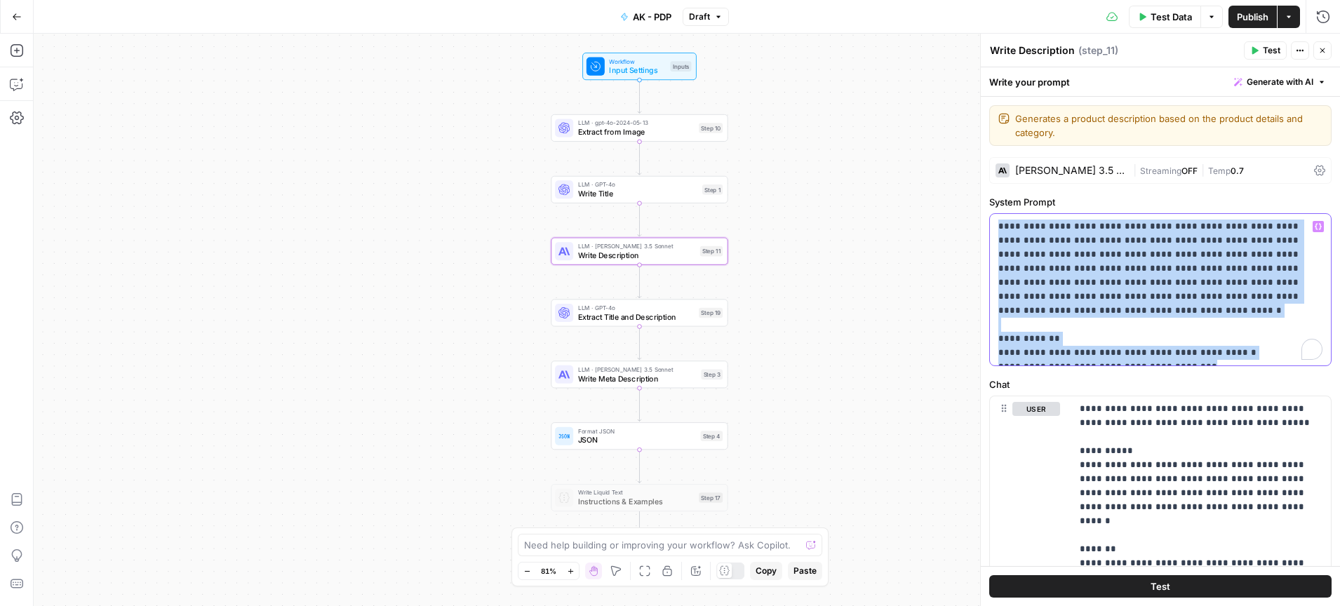
drag, startPoint x: 1193, startPoint y: 352, endPoint x: 973, endPoint y: 222, distance: 255.9
click at [980, 222] on div "**********" at bounding box center [1160, 320] width 360 height 572
click at [1232, 337] on p "**********" at bounding box center [1160, 290] width 324 height 140
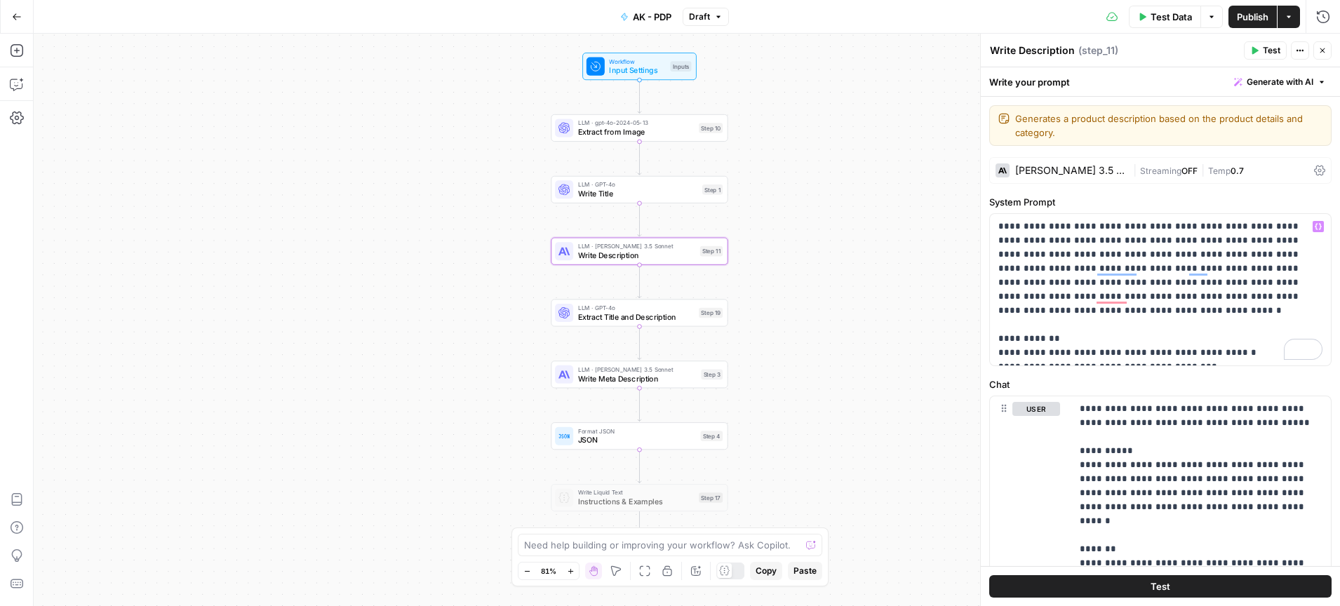
click at [649, 327] on div "Workflow Input Settings Inputs LLM · gpt-4o-2024-05-13 Extract from Image Step …" at bounding box center [687, 320] width 1306 height 572
click at [659, 312] on span "Extract Title and Description" at bounding box center [636, 316] width 116 height 11
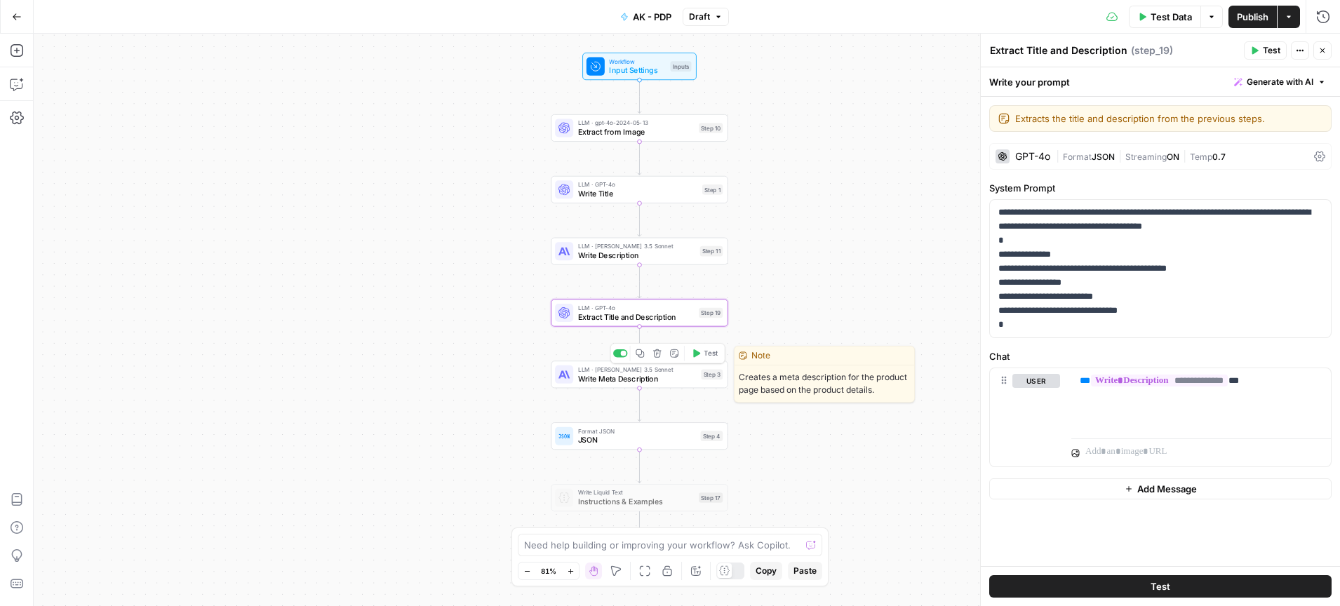
click at [660, 384] on span "Write Meta Description" at bounding box center [637, 377] width 119 height 11
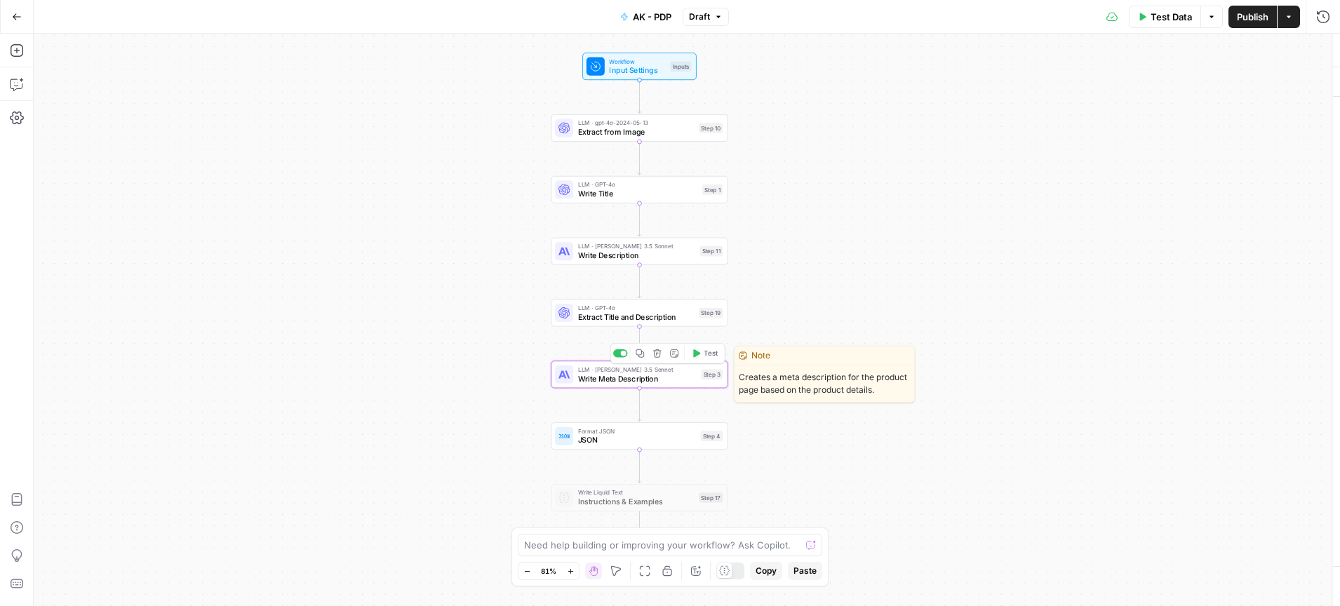
type textarea "Write Meta Description"
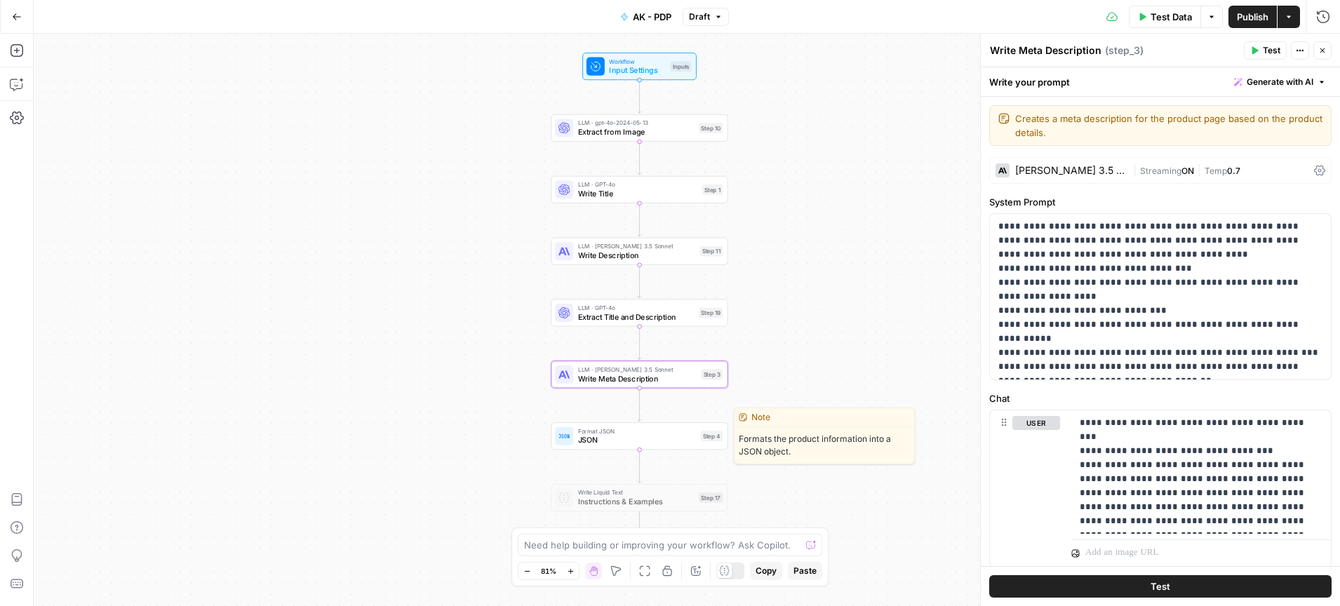
click at [634, 446] on div "Format JSON JSON Step 4 Copy step Delete step Edit Note Test" at bounding box center [639, 435] width 177 height 27
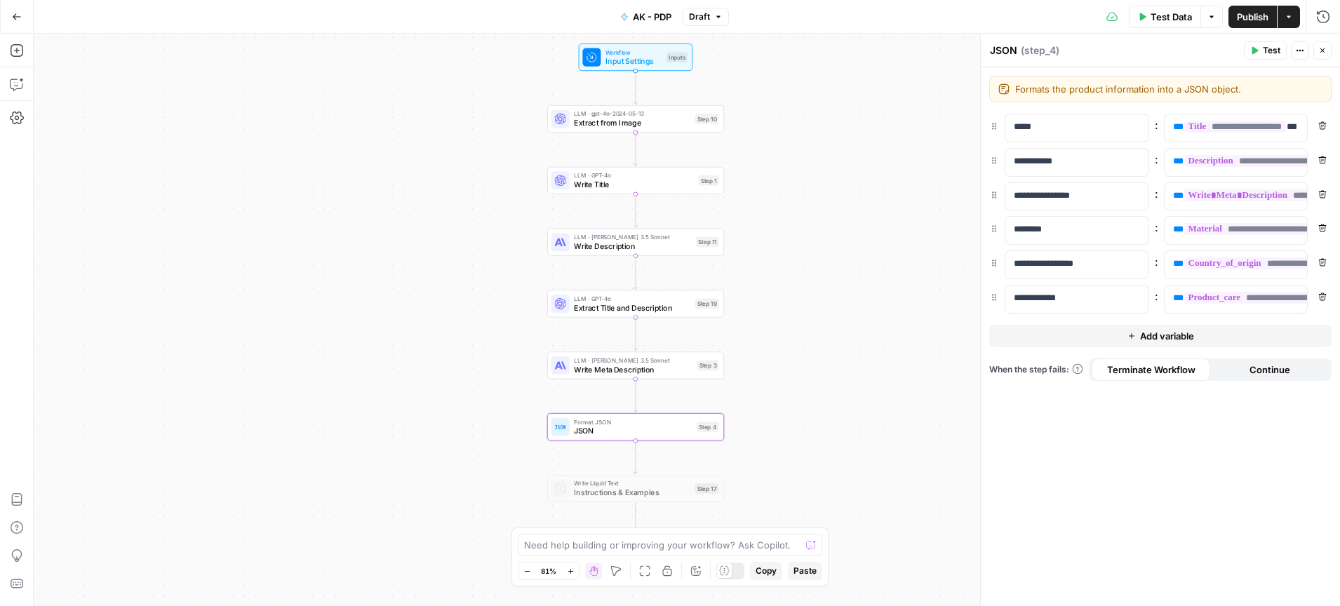
click at [1324, 54] on icon "button" at bounding box center [1322, 50] width 8 height 8
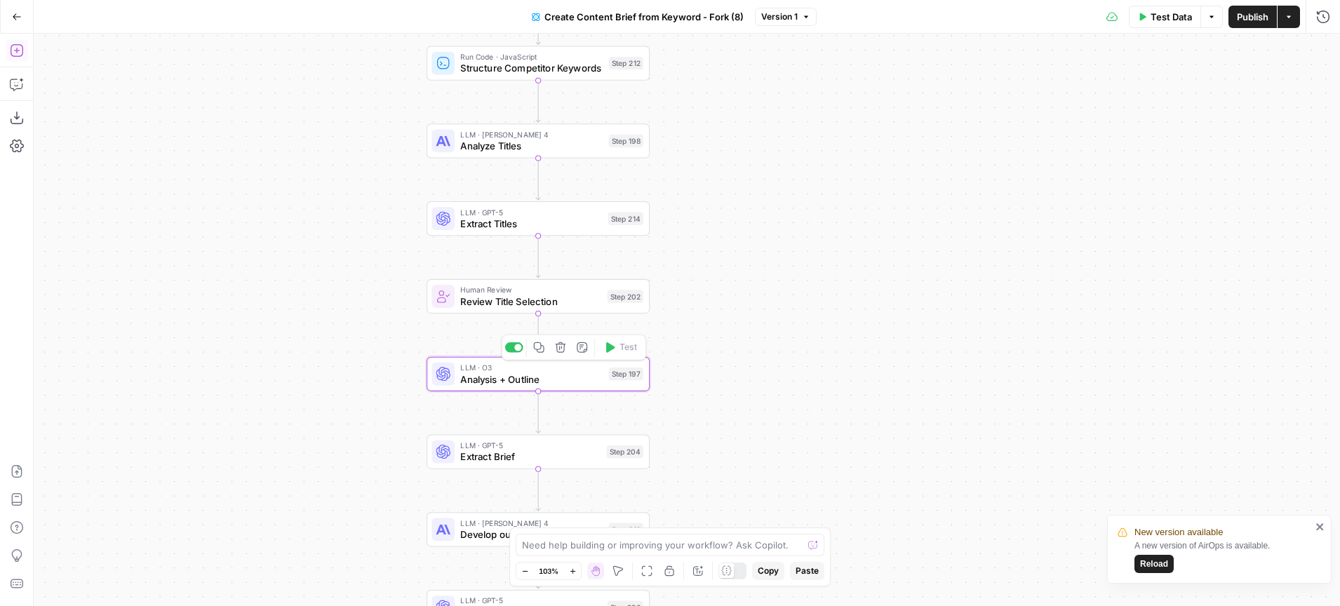
click at [535, 374] on span "Analysis + Outline" at bounding box center [531, 379] width 142 height 15
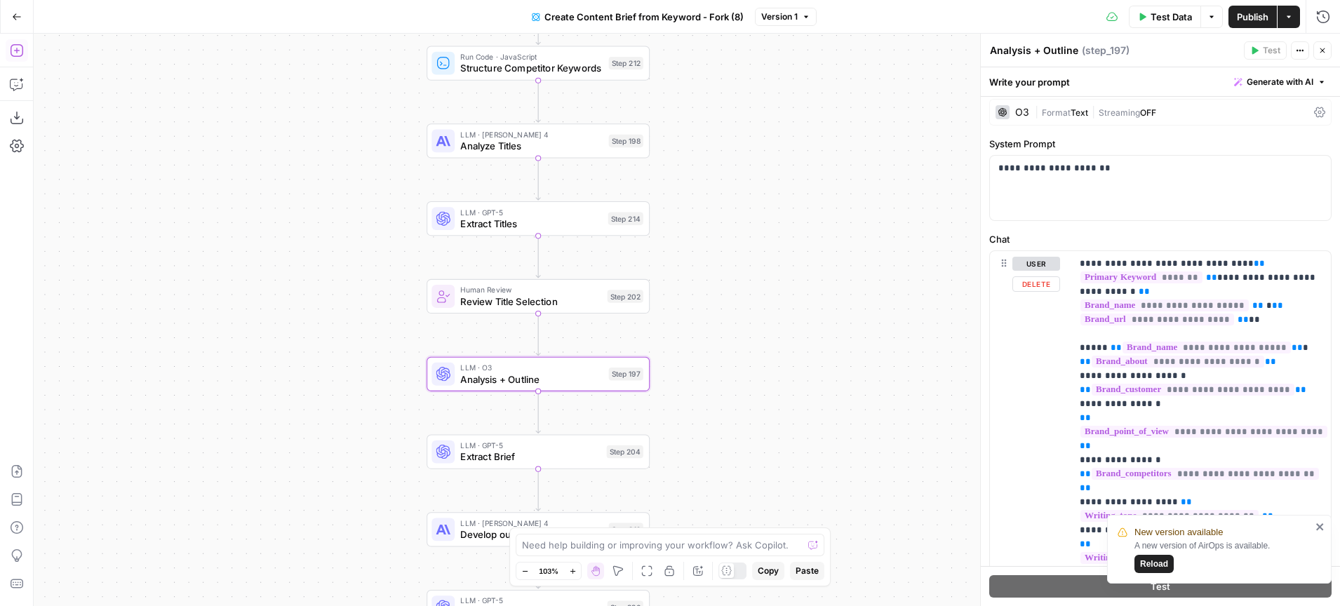
scroll to position [64, 0]
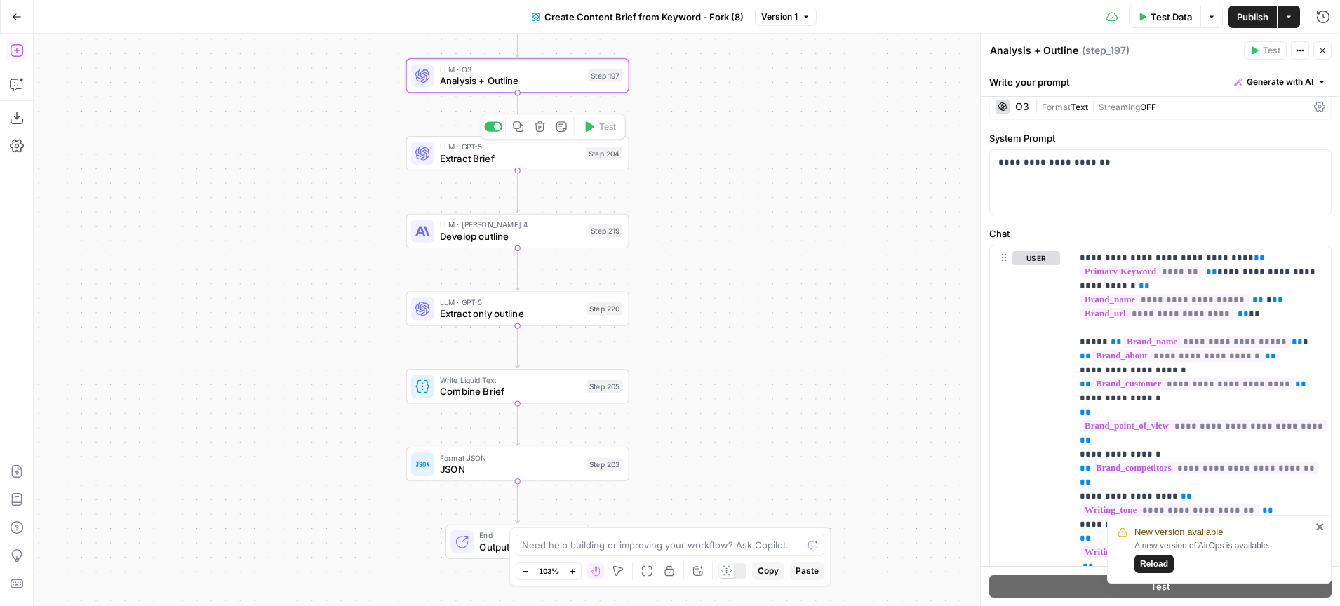
click at [506, 161] on span "Extract Brief" at bounding box center [510, 158] width 140 height 15
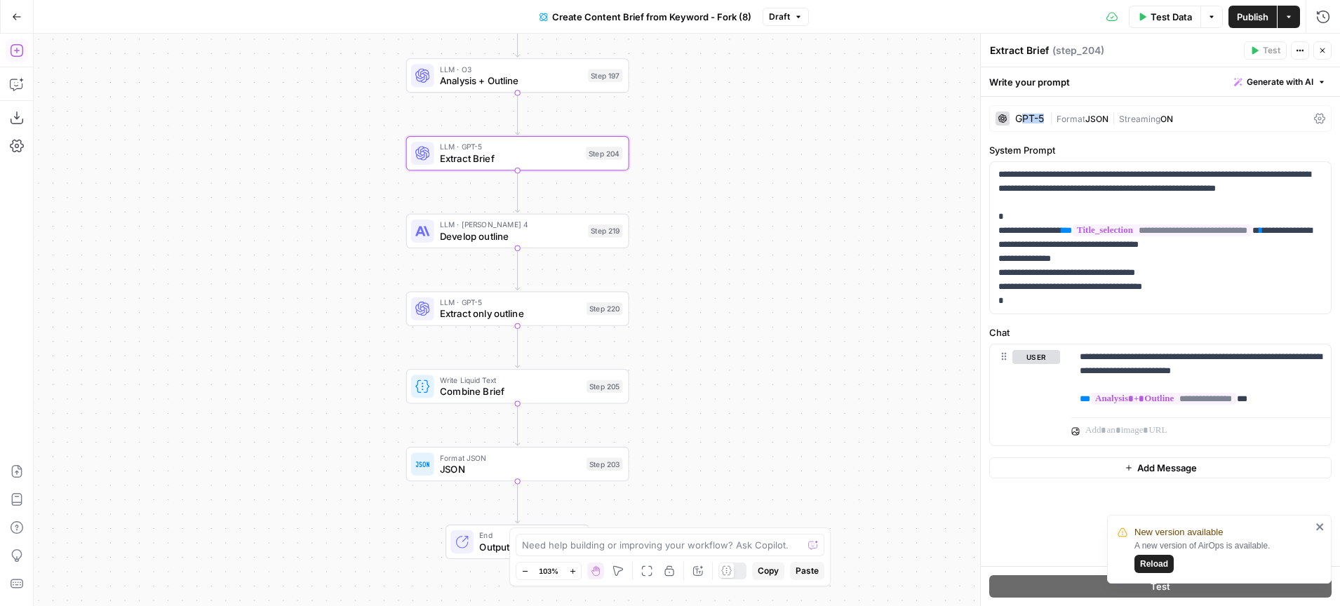
drag, startPoint x: 1047, startPoint y: 119, endPoint x: 1021, endPoint y: 119, distance: 25.9
click at [1021, 119] on div "GPT-5 | Format JSON | Streaming ON" at bounding box center [1160, 118] width 342 height 27
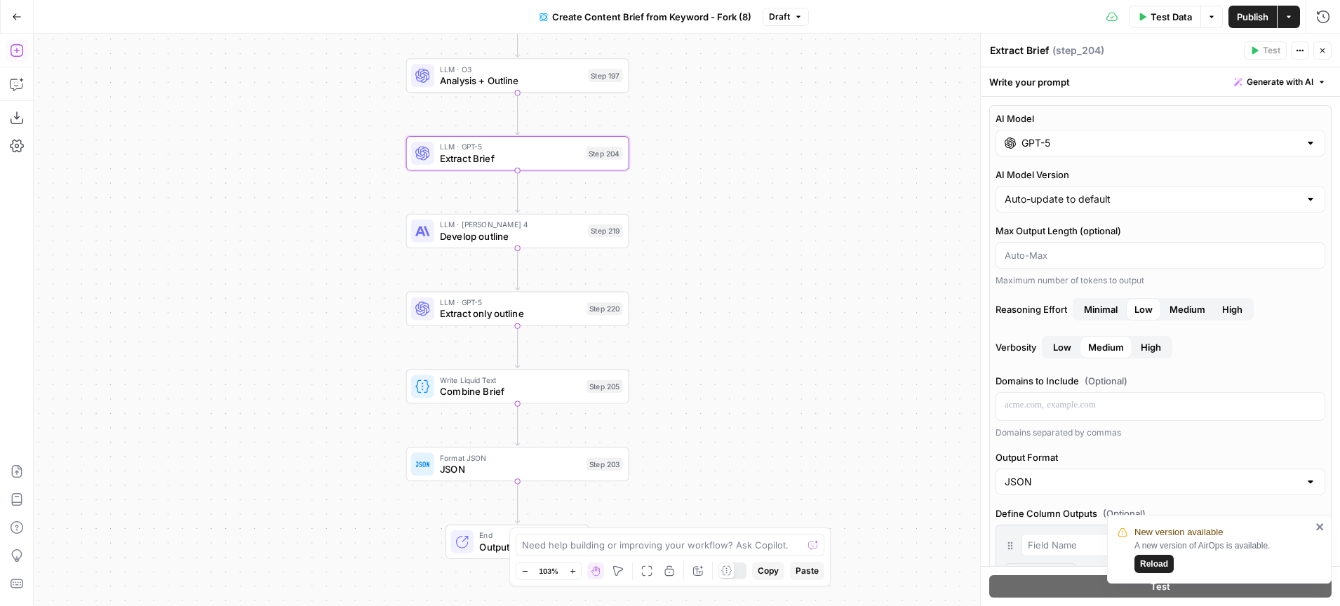
click at [1269, 149] on input "GPT-5" at bounding box center [1160, 143] width 278 height 14
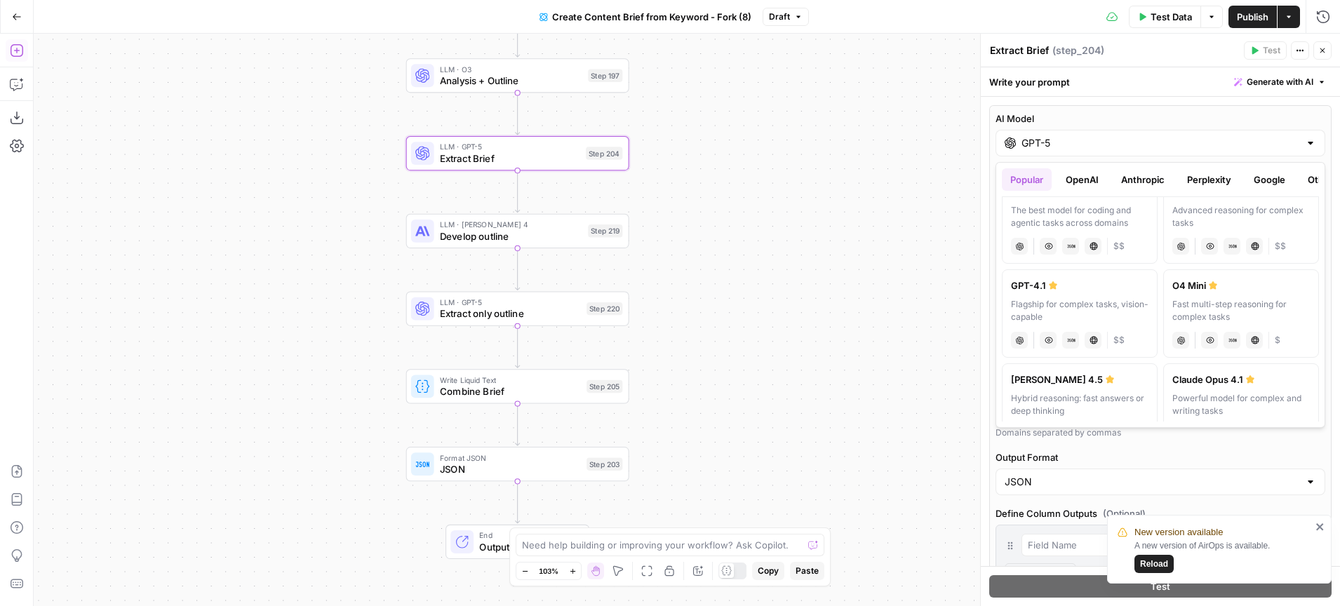
scroll to position [0, 0]
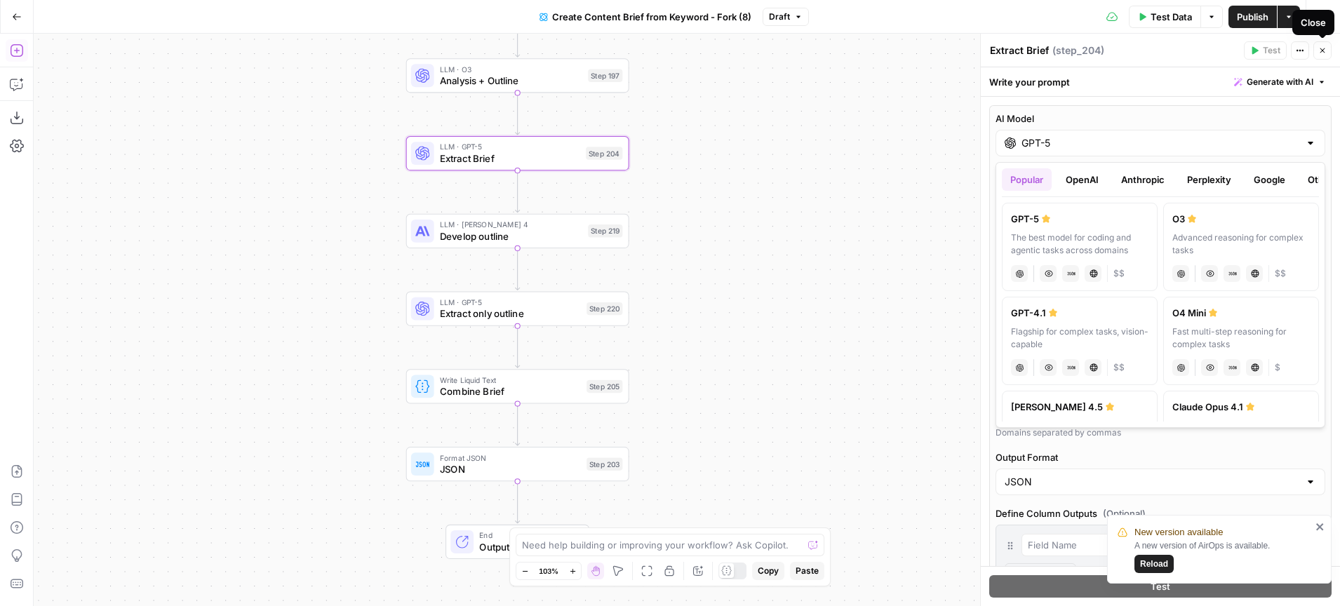
click at [1321, 48] on icon "button" at bounding box center [1322, 50] width 8 height 8
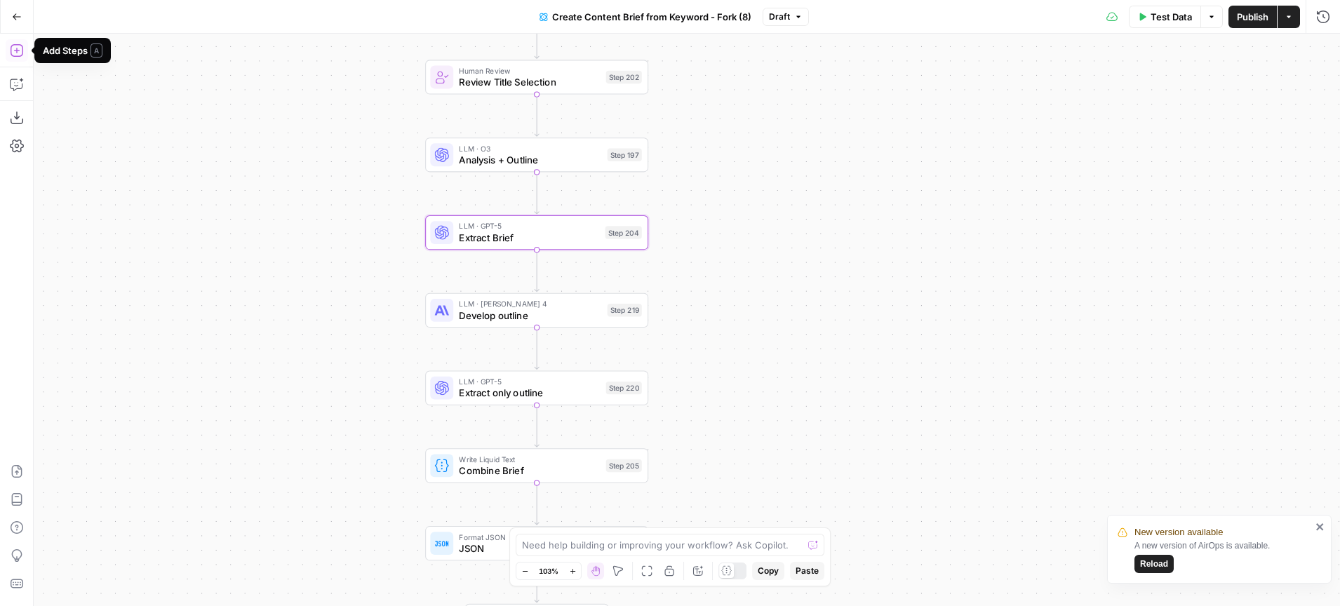
click at [18, 56] on icon "button" at bounding box center [16, 50] width 13 height 13
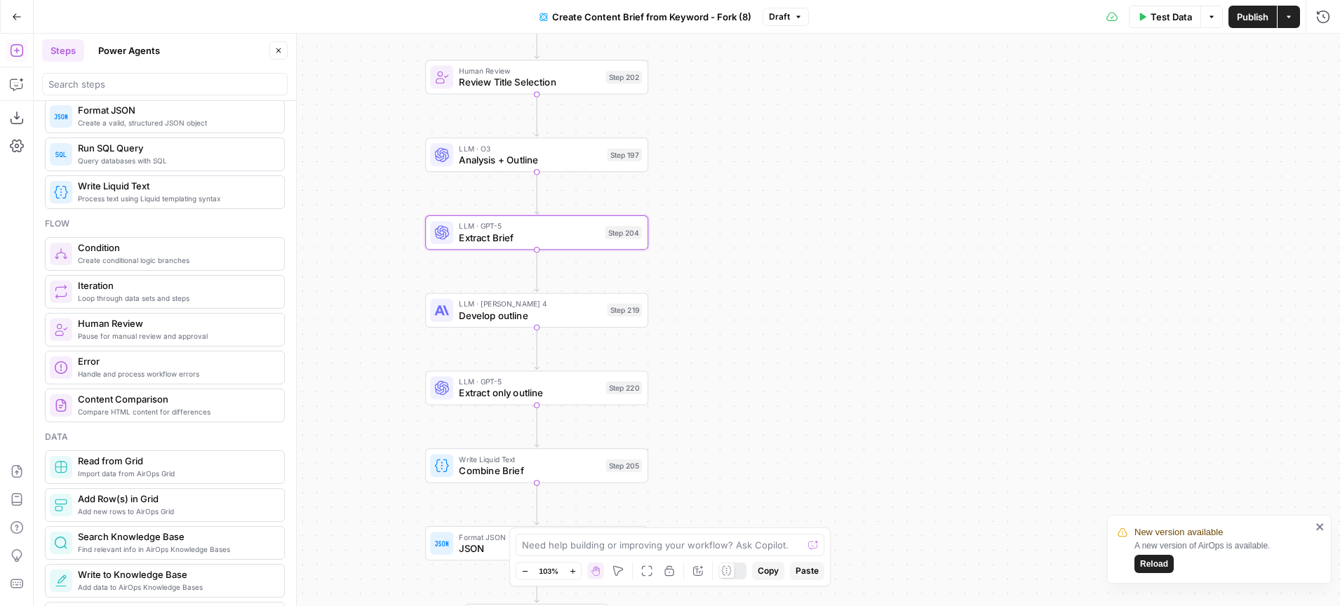
scroll to position [266, 0]
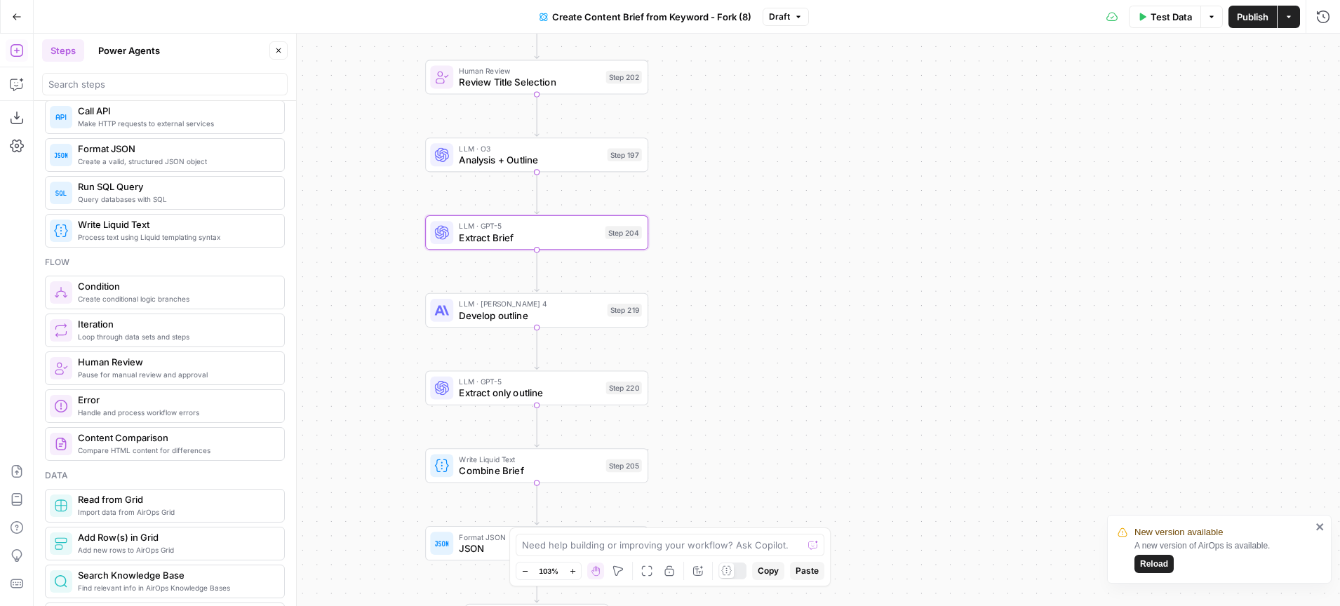
click at [128, 54] on button "Power Agents" at bounding box center [129, 50] width 79 height 22
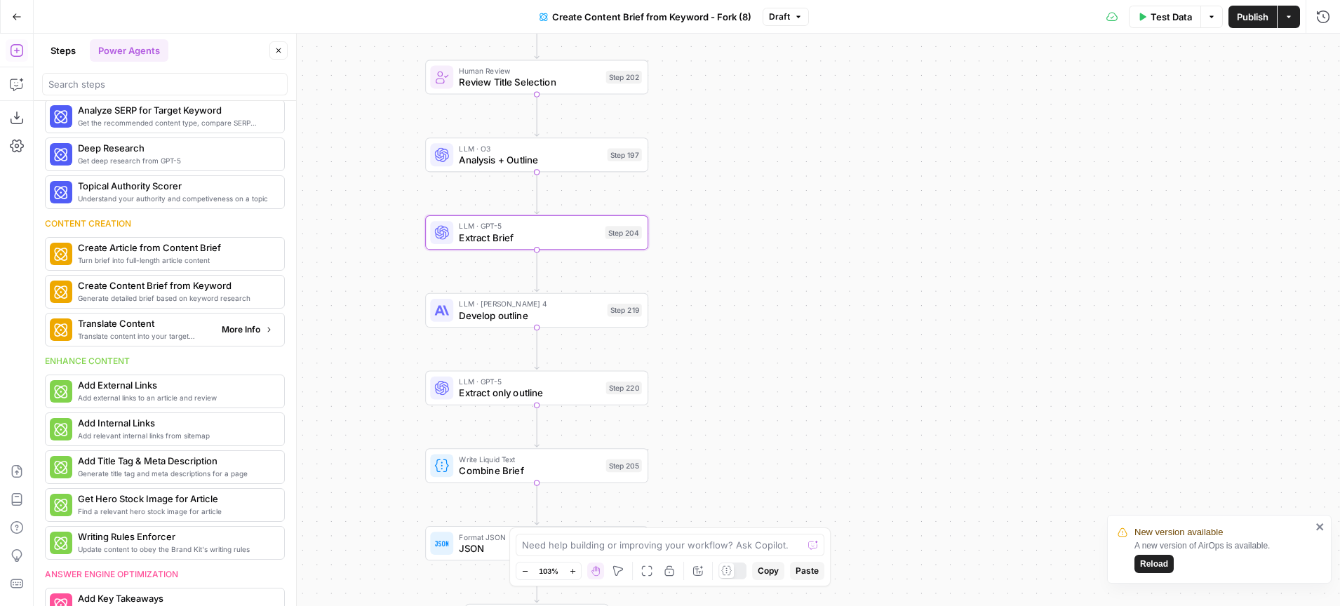
scroll to position [0, 0]
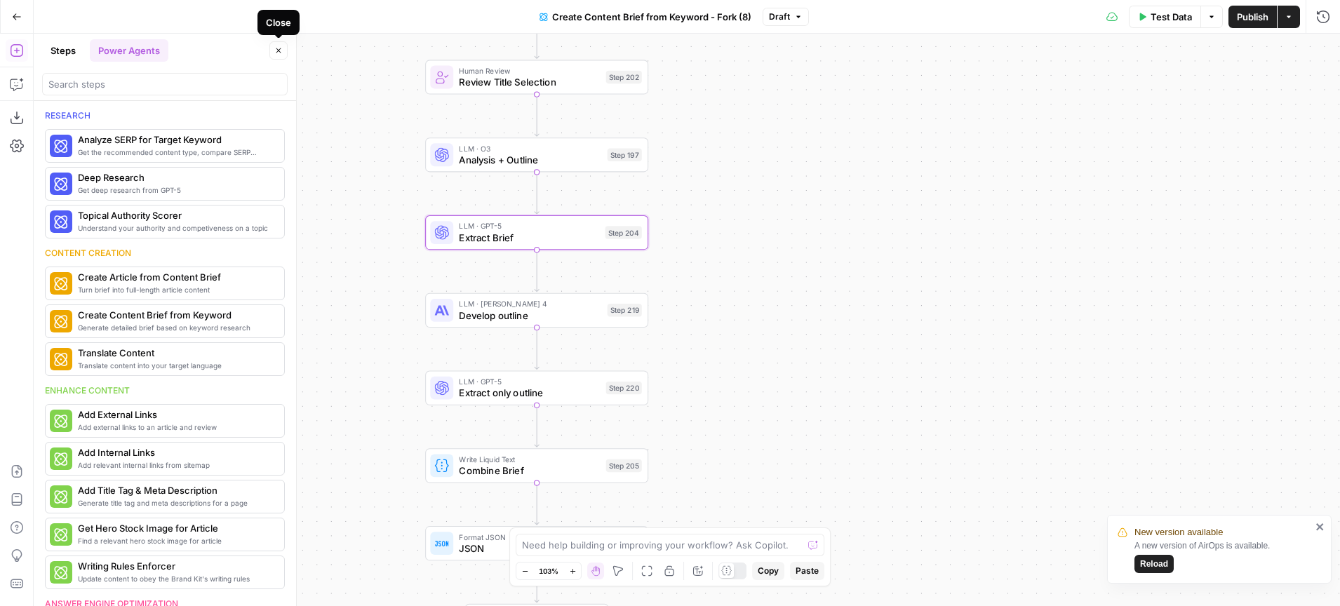
click at [280, 51] on icon "button" at bounding box center [278, 50] width 8 height 8
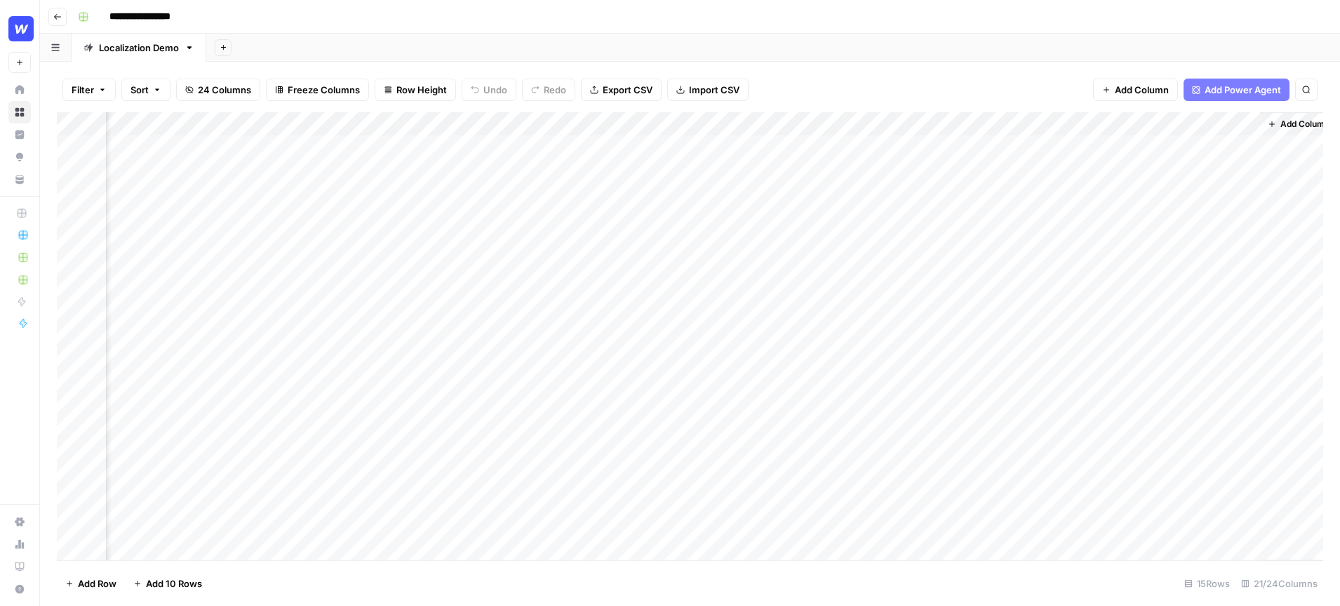
scroll to position [0, 1853]
